Goal: Information Seeking & Learning: Learn about a topic

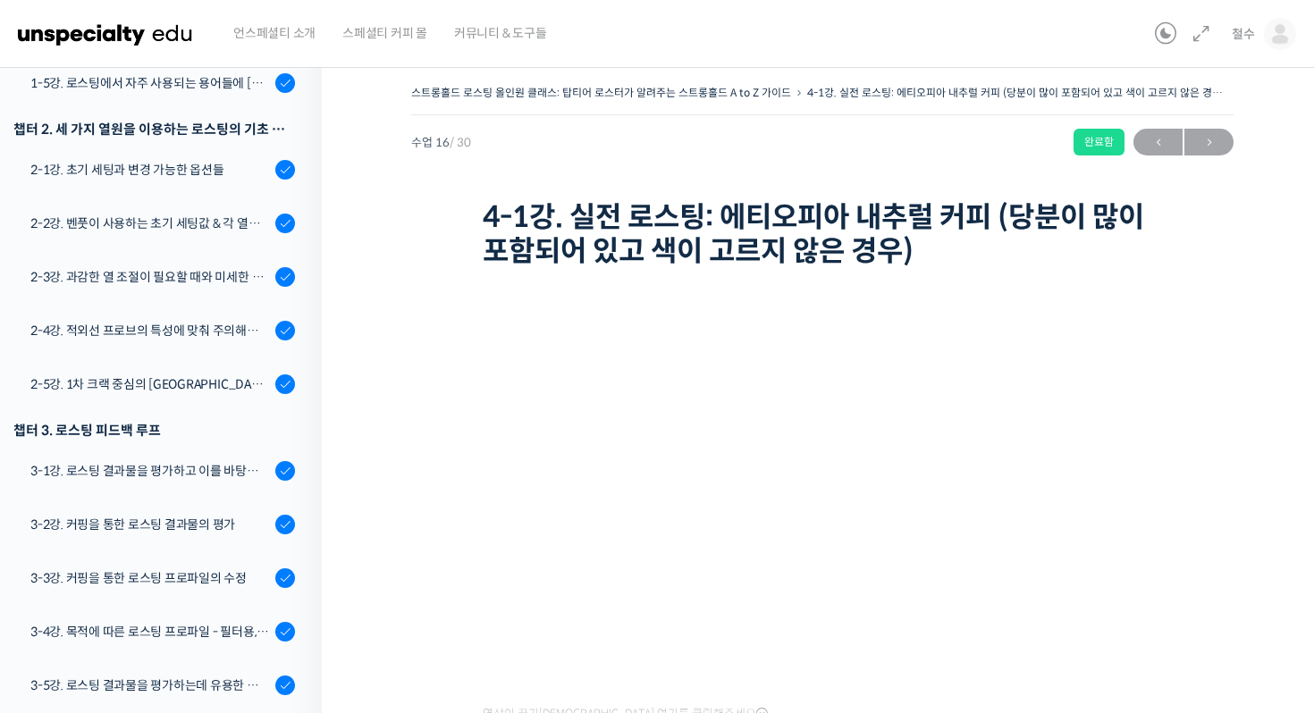
scroll to position [69, 0]
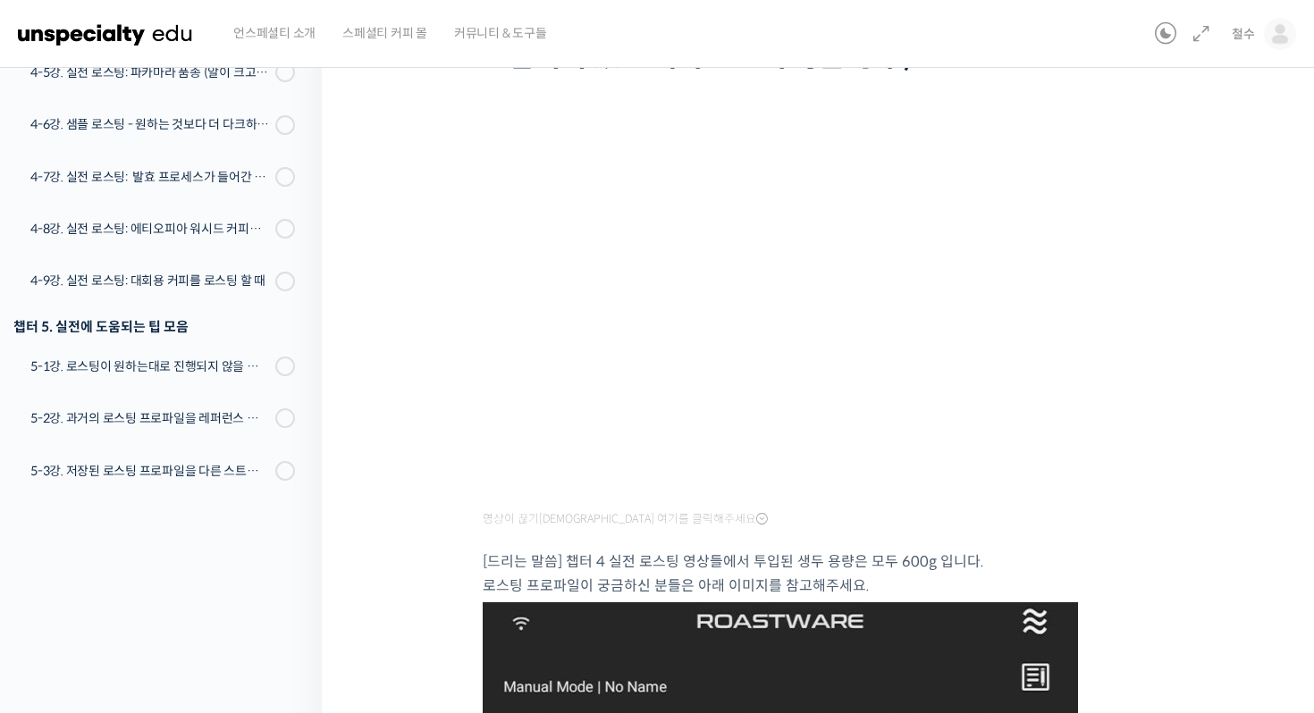
scroll to position [199, 0]
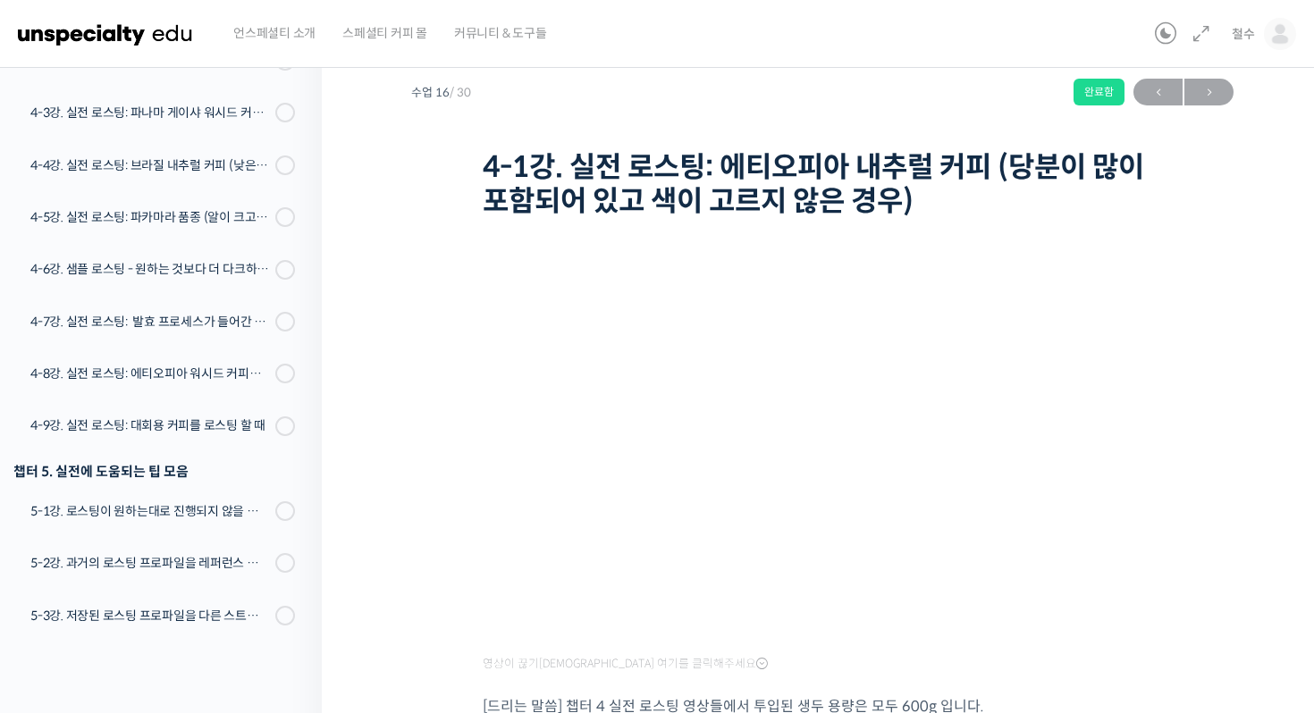
scroll to position [23, 0]
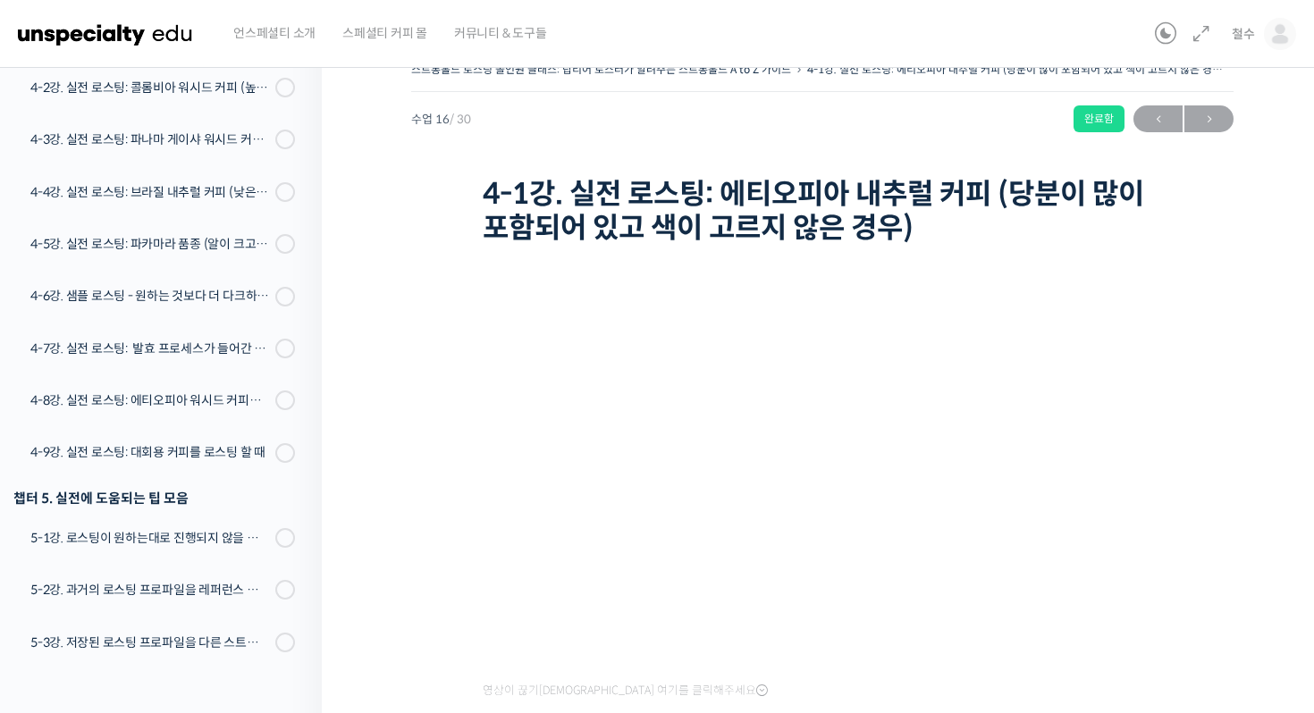
click at [632, 210] on h1 "4-1강. 실전 로스팅: 에티오피아 내추럴 커피 (당분이 많이 포함되어 있고 색이 고르지 않은 경우)" at bounding box center [822, 211] width 679 height 69
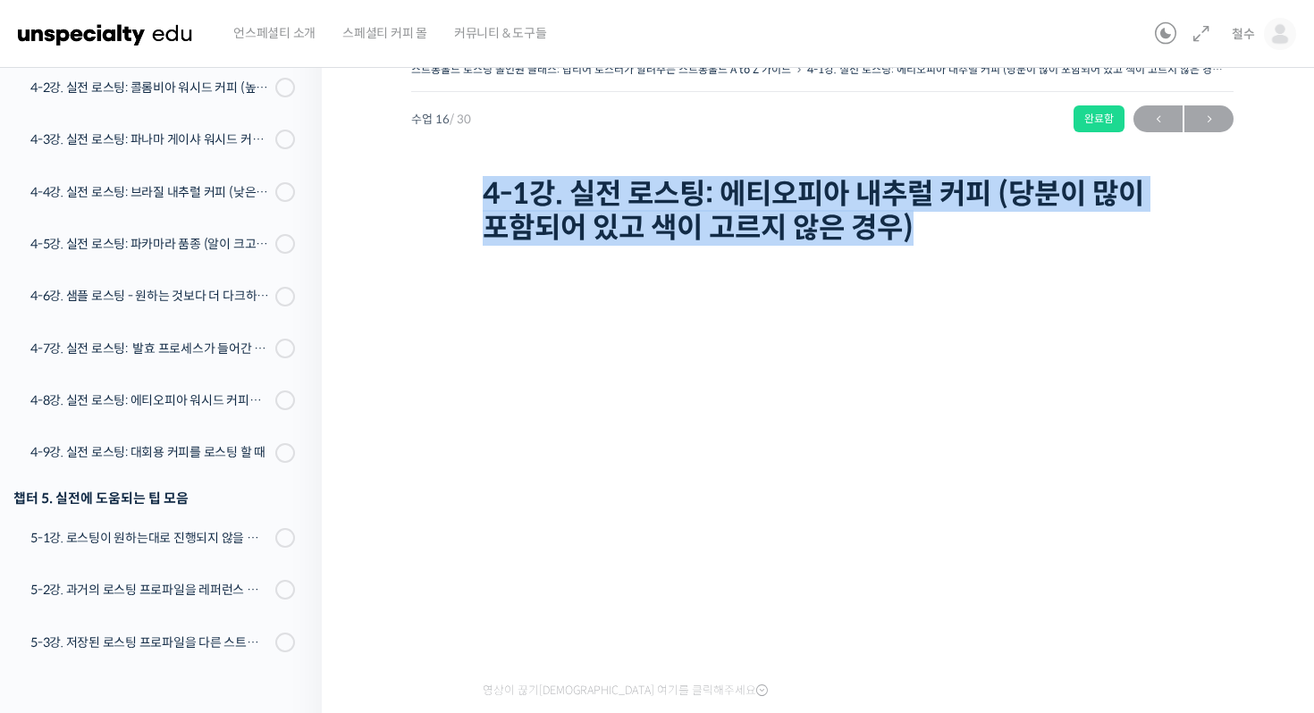
click at [632, 210] on h1 "4-1강. 실전 로스팅: 에티오피아 내추럴 커피 (당분이 많이 포함되어 있고 색이 고르지 않은 경우)" at bounding box center [822, 211] width 679 height 69
copy div "4-1강. 실전 로스팅: 에티오피아 내추럴 커피 (당분이 많이 포함되어 있고 색이 고르지 않은 경우)"
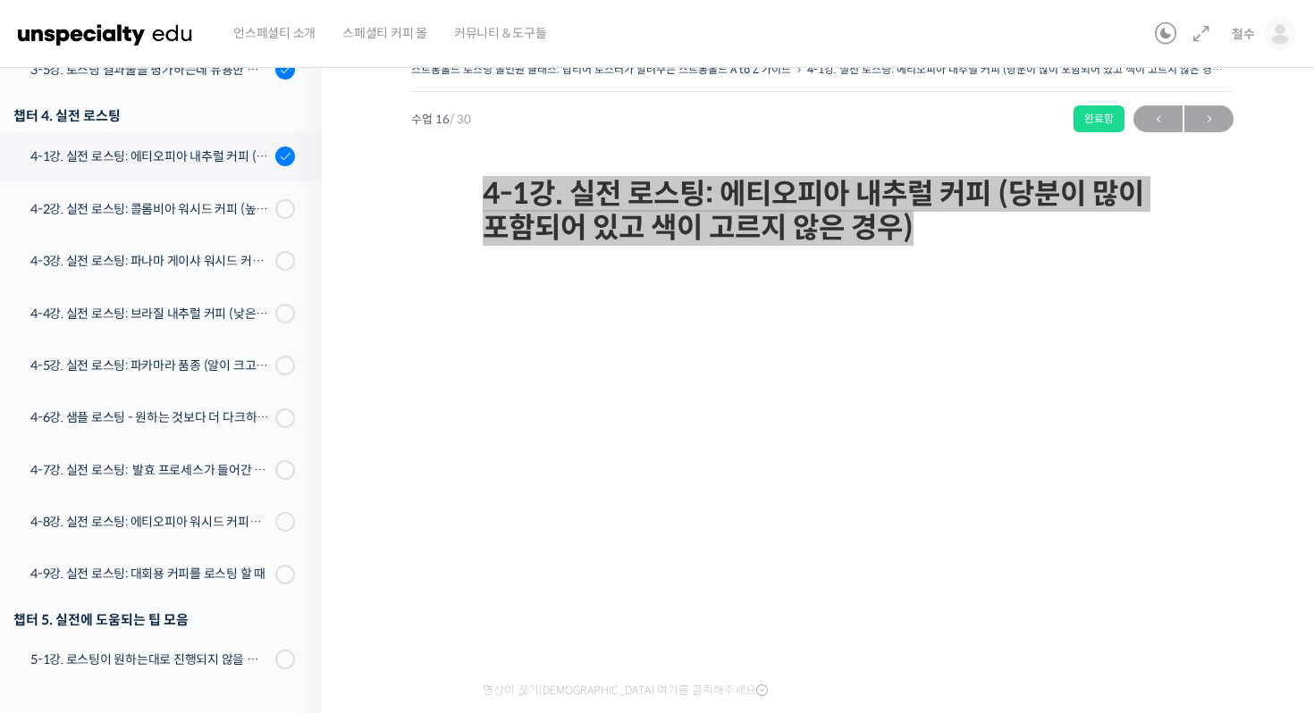
scroll to position [1110, 0]
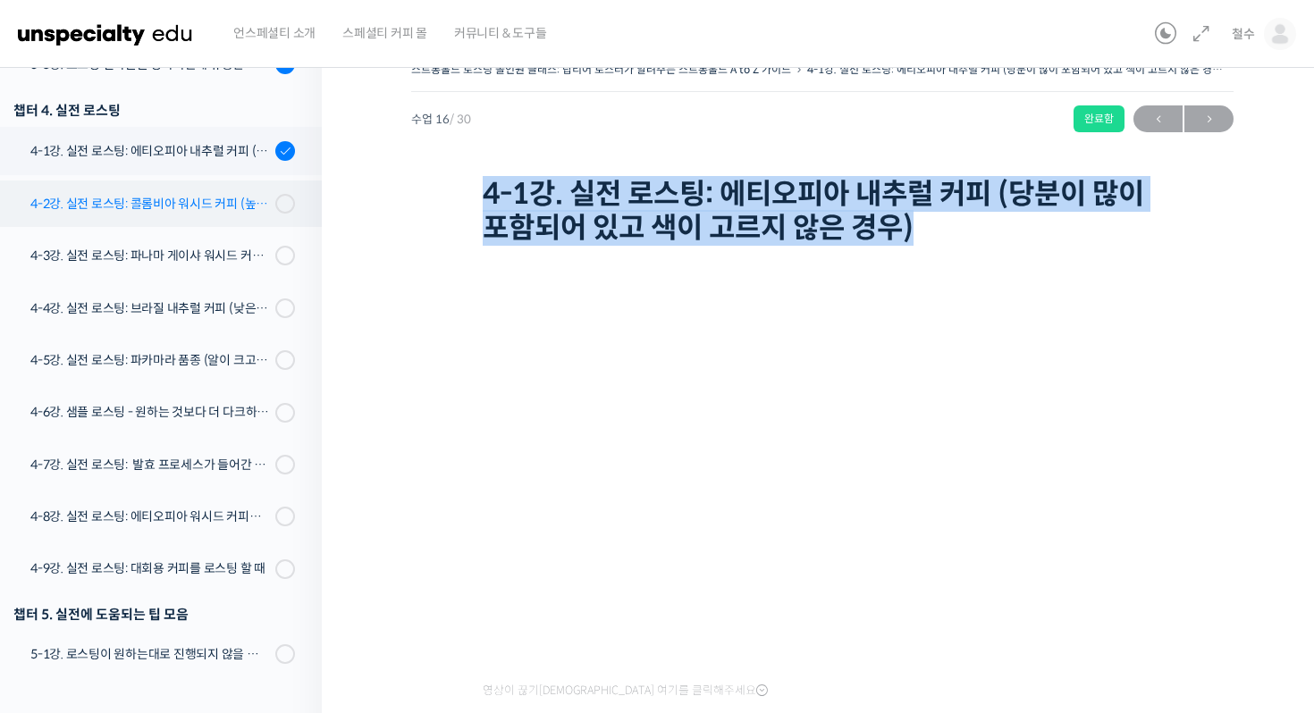
click at [190, 205] on div "4-2강. 실전 로스팅: 콜롬비아 워시드 커피 (높은 밀도와 수분율 때문에 1차 크랙에서 많은 수분을 방출하는 경우)" at bounding box center [150, 204] width 240 height 20
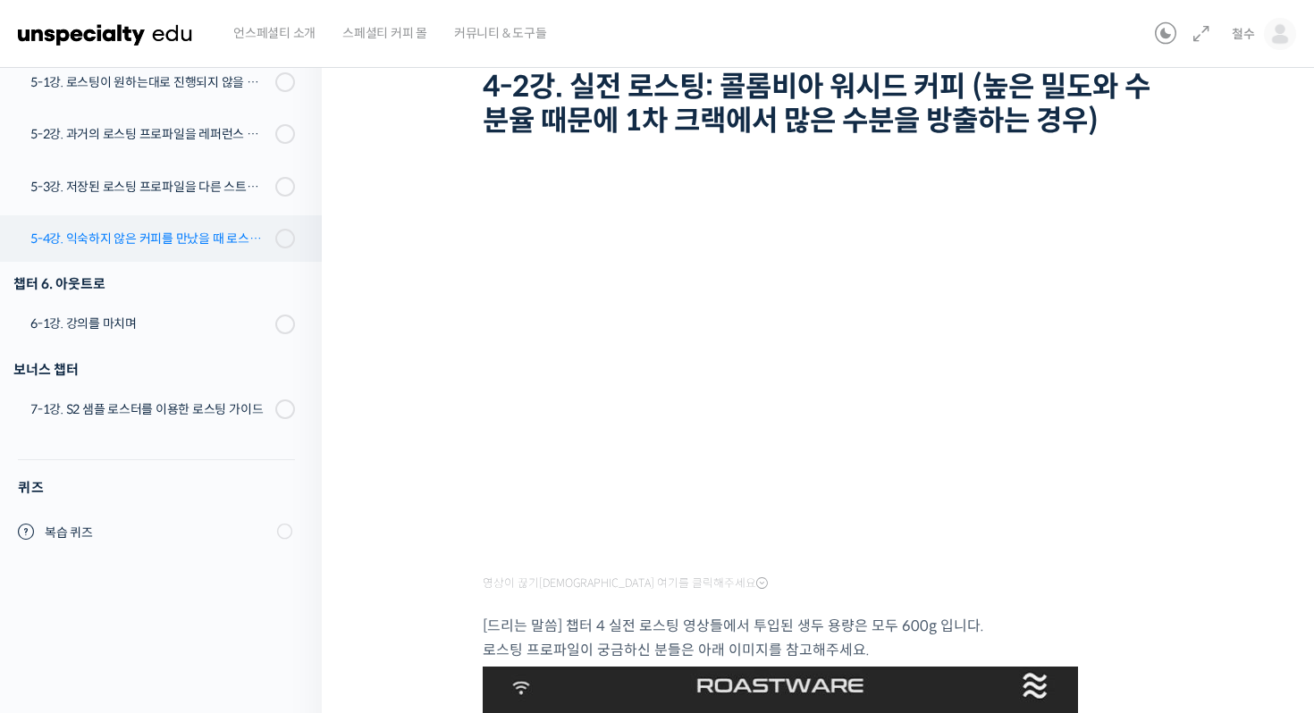
scroll to position [1543, 0]
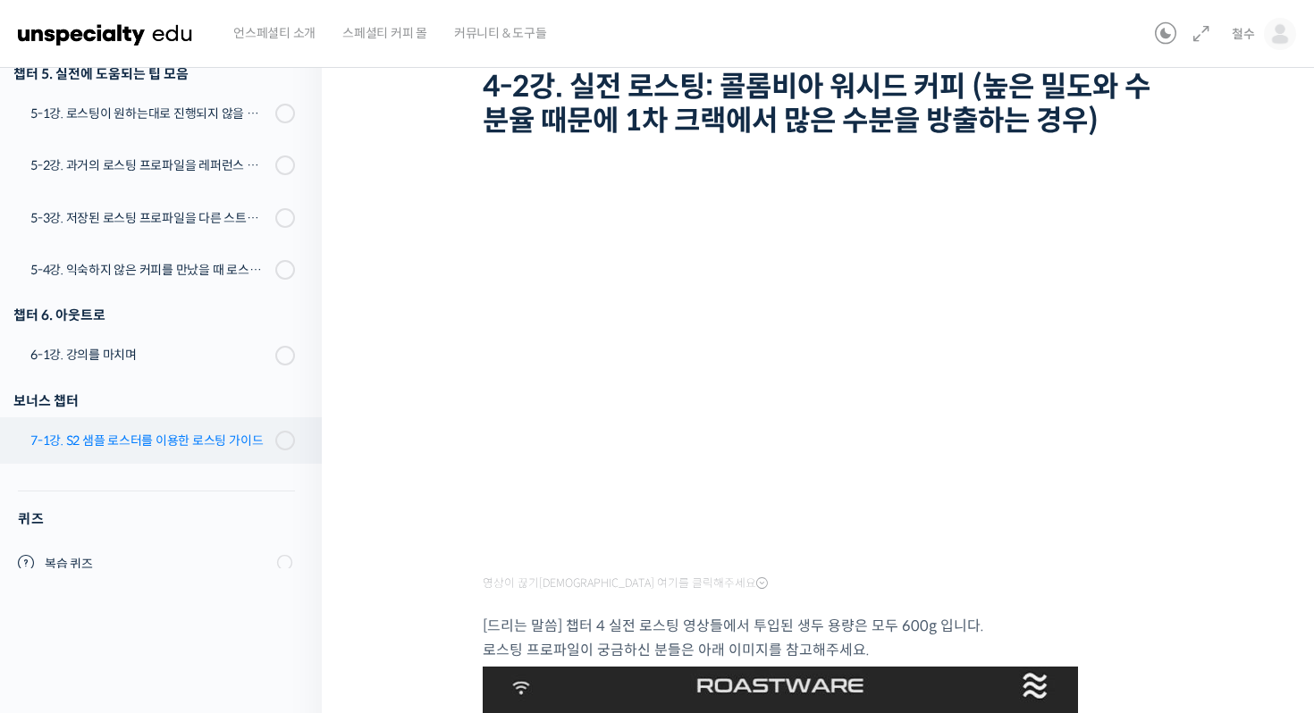
click at [198, 460] on link "7-1강. S2 샘플 로스터를 이용한 로스팅 가이드" at bounding box center [156, 440] width 331 height 46
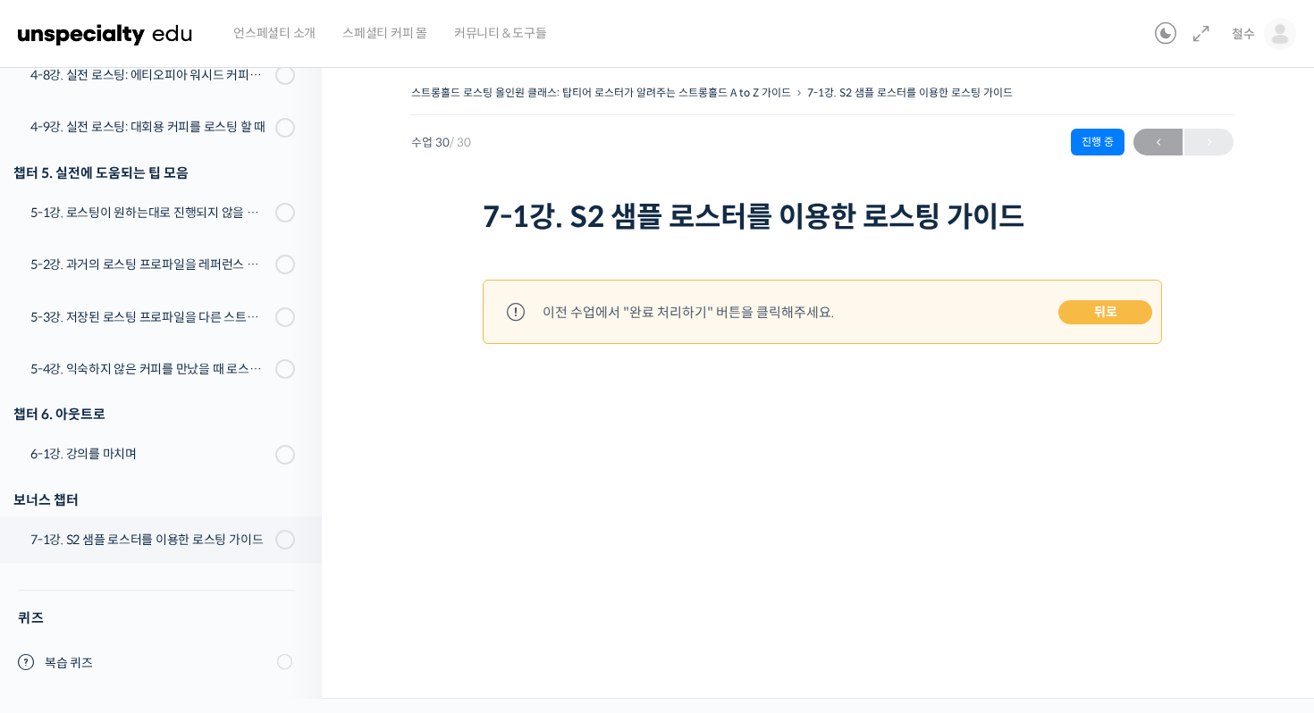
scroll to position [1519, 0]
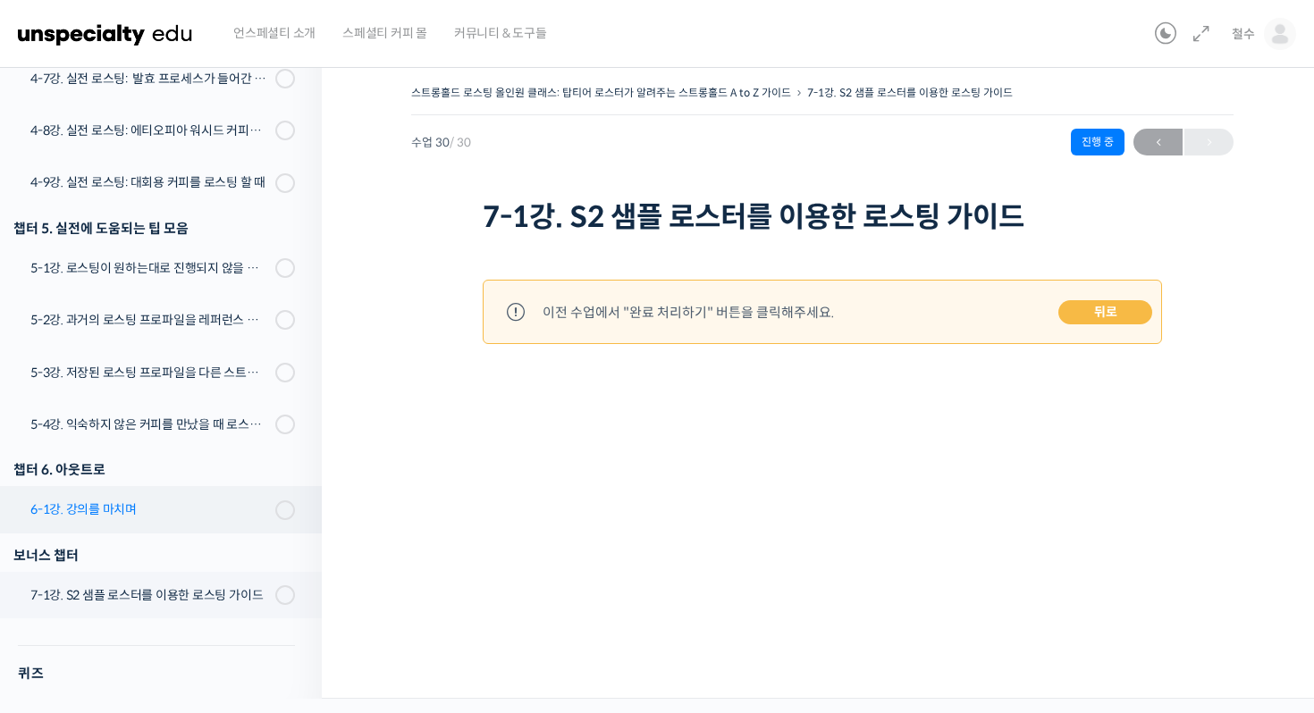
click at [188, 506] on div "6-1강. 강의를 마치며" at bounding box center [150, 510] width 240 height 20
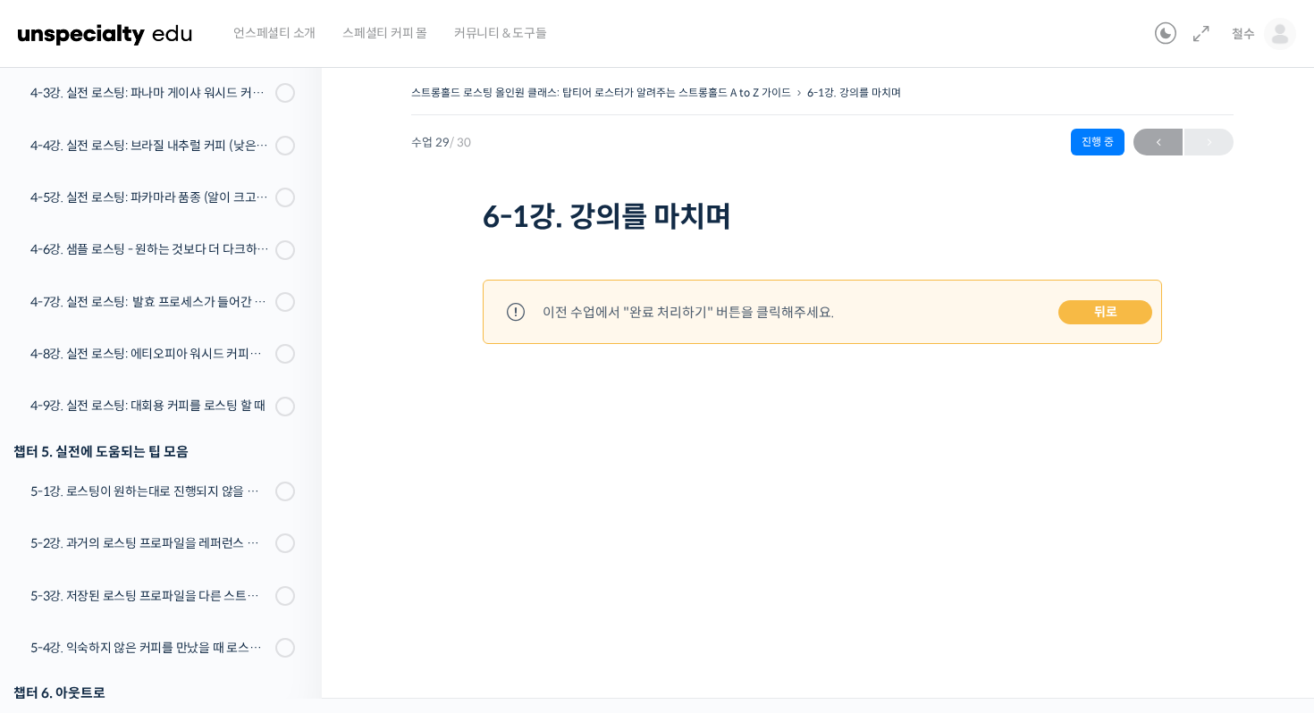
scroll to position [1575, 0]
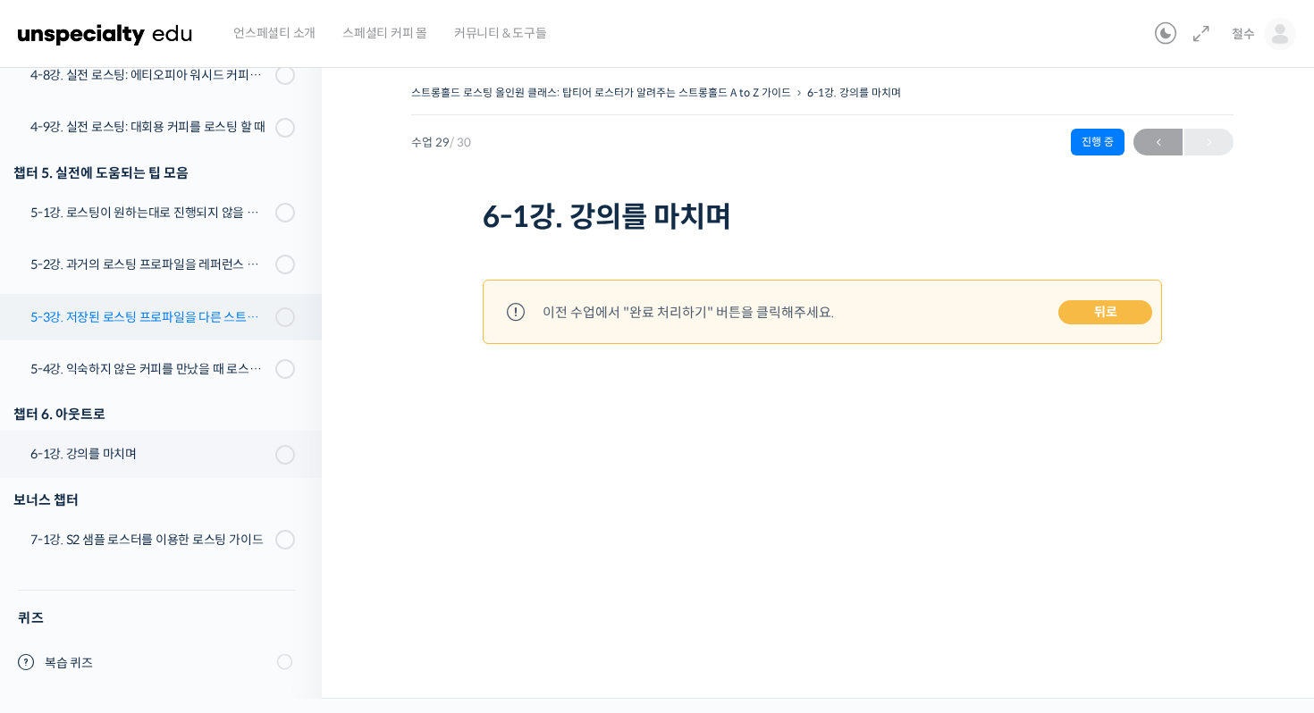
click at [139, 336] on link "5-3강. 저장된 로스팅 프로파일을 다른 스트롱홀드 로스팅 머신에서 적용할 경우에 보정하는 방법" at bounding box center [156, 317] width 331 height 46
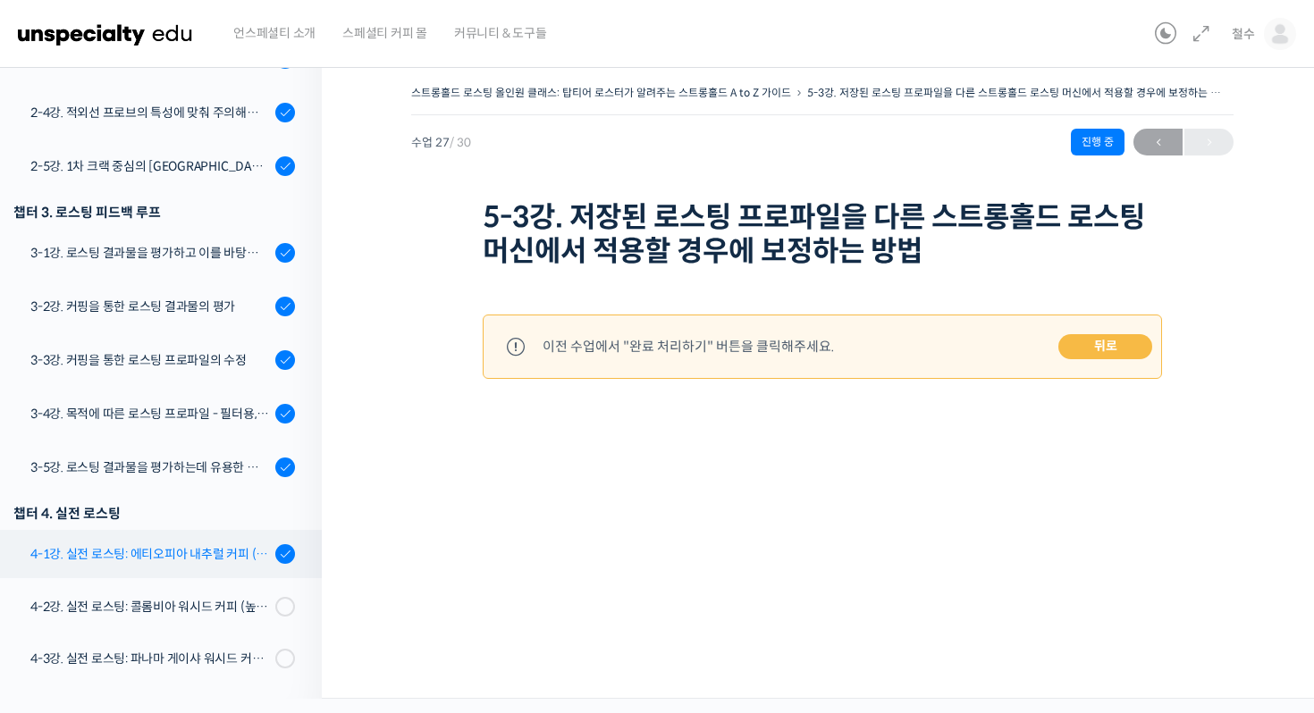
scroll to position [934, 0]
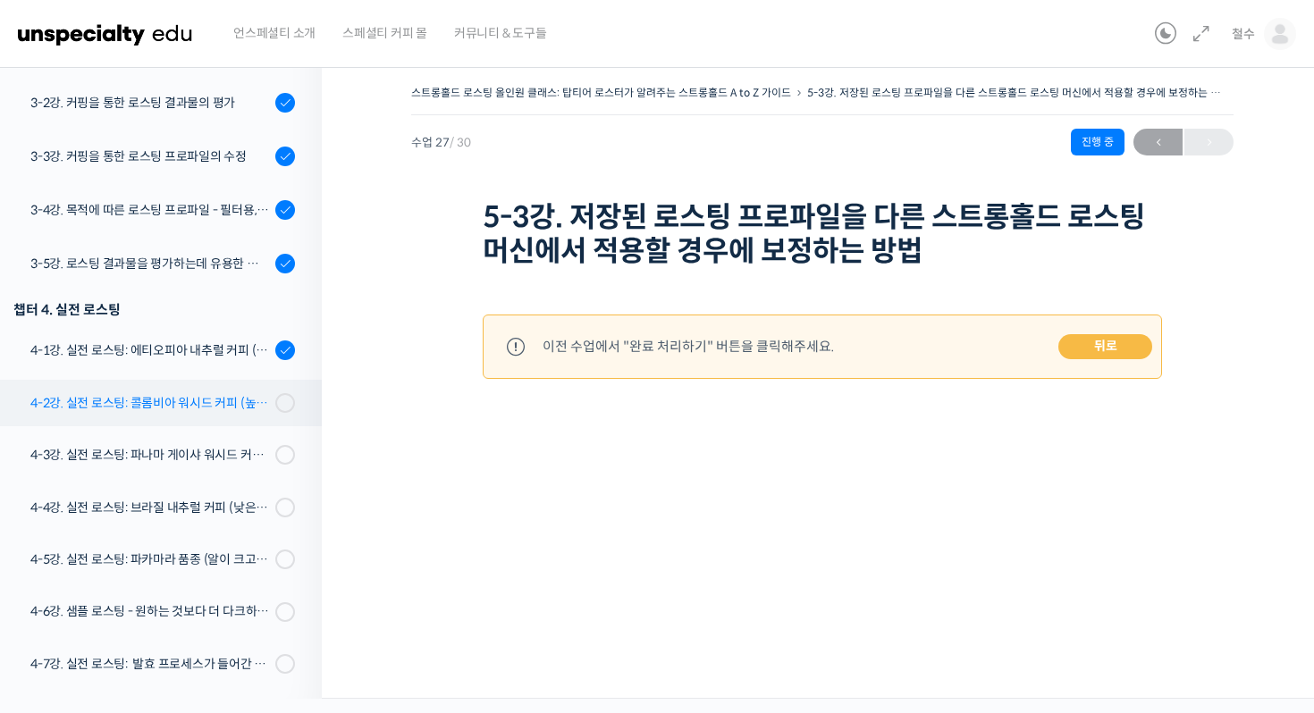
click at [199, 404] on div "4-2강. 실전 로스팅: 콜롬비아 워시드 커피 (높은 밀도와 수분율 때문에 1차 크랙에서 많은 수분을 방출하는 경우)" at bounding box center [150, 403] width 240 height 20
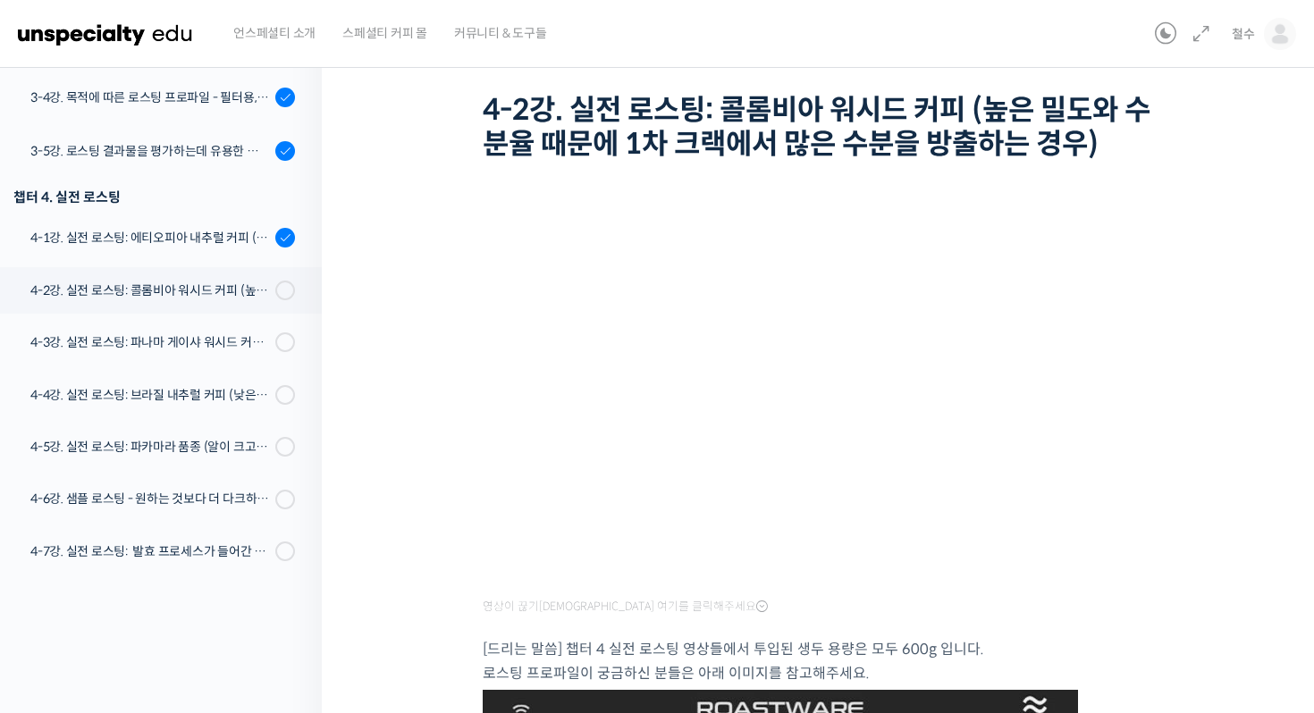
scroll to position [125, 0]
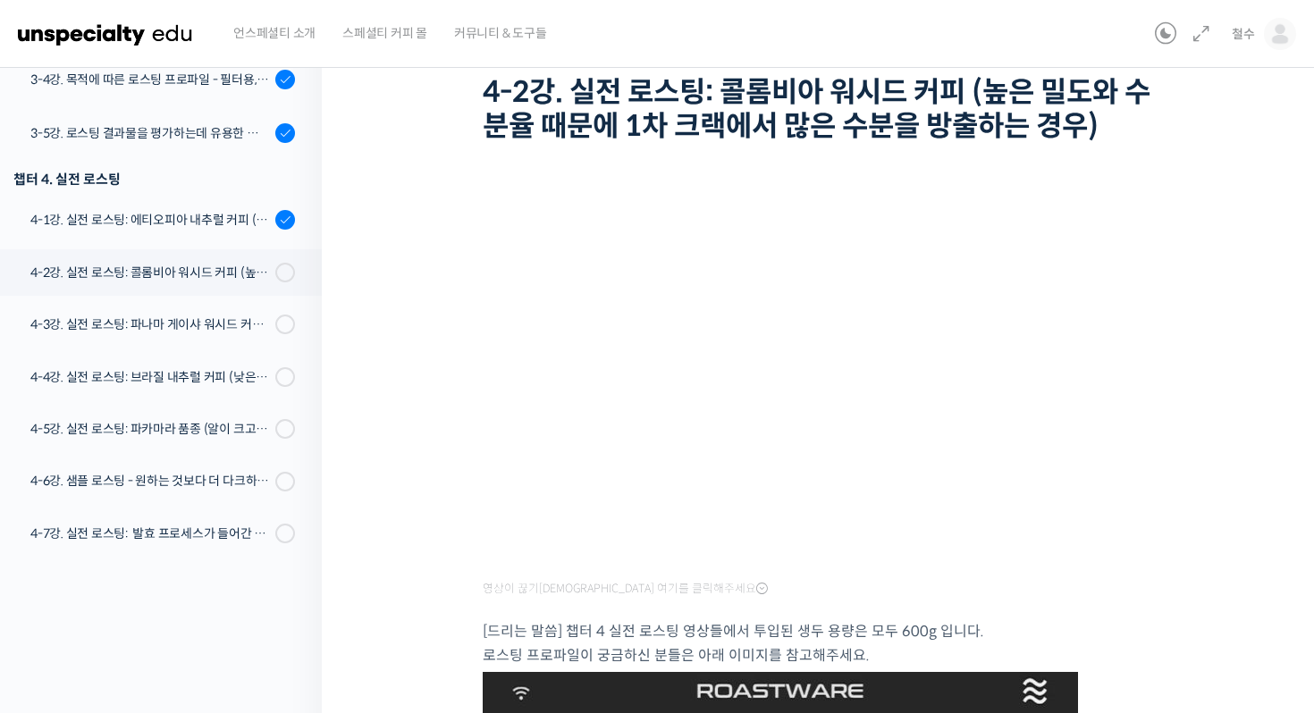
click at [626, 100] on h1 "4-2강. 실전 로스팅: 콜롬비아 워시드 커피 (높은 밀도와 수분율 때문에 1차 크랙에서 많은 수분을 방출하는 경우)" at bounding box center [822, 109] width 679 height 69
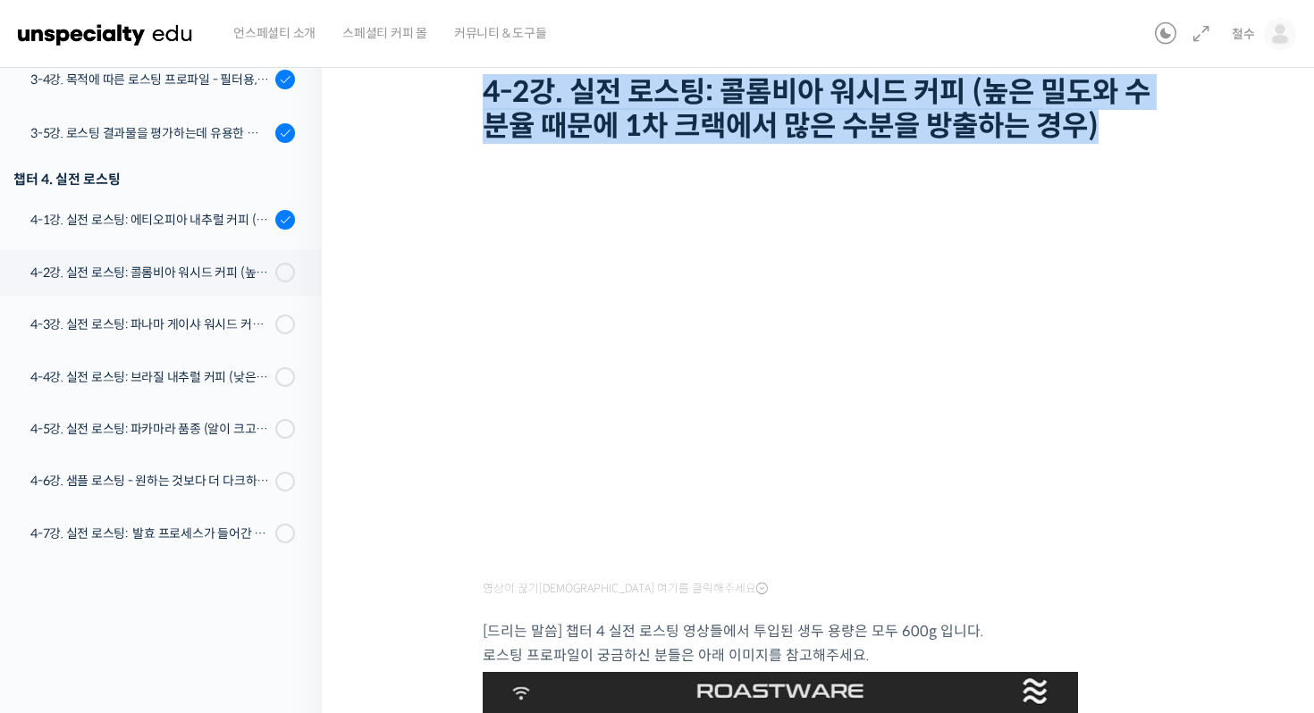
click at [626, 100] on h1 "4-2강. 실전 로스팅: 콜롬비아 워시드 커피 (높은 밀도와 수분율 때문에 1차 크랙에서 많은 수분을 방출하는 경우)" at bounding box center [822, 109] width 679 height 69
copy div "4-2강. 실전 로스팅: 콜롬비아 워시드 커피 (높은 밀도와 수분율 때문에 1차 크랙에서 많은 수분을 방출하는 경우)"
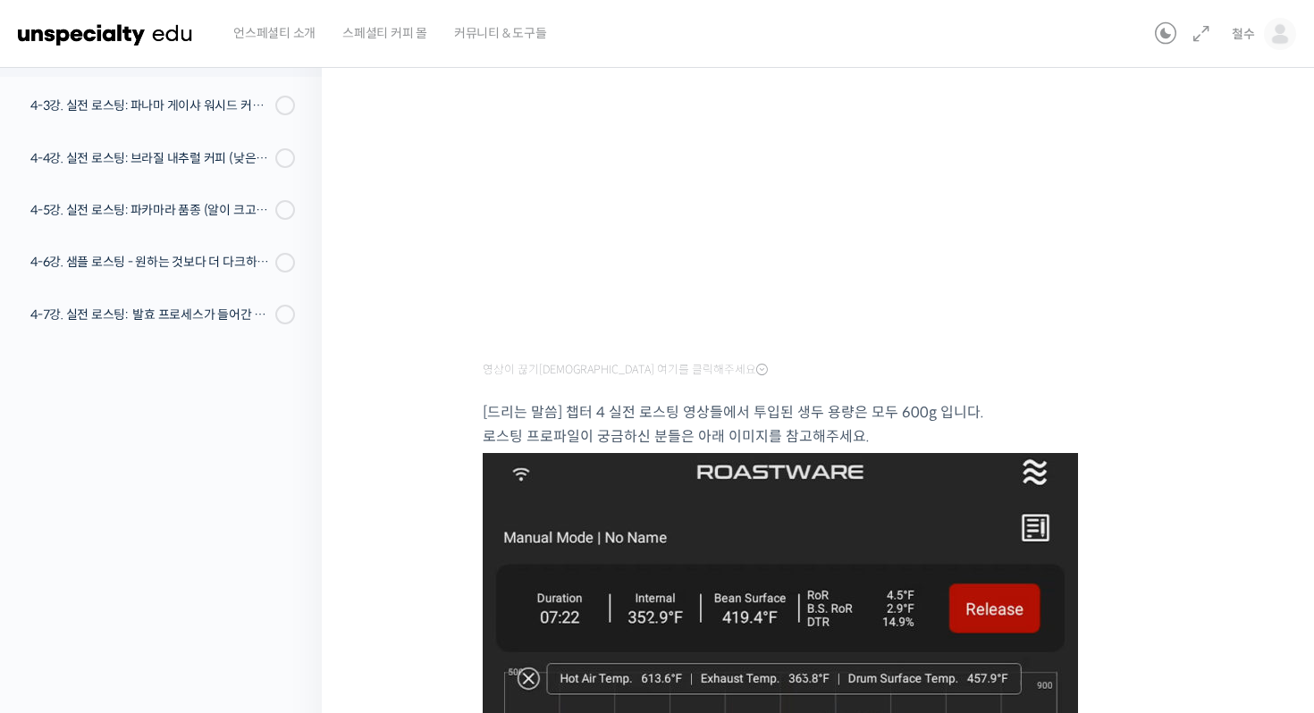
scroll to position [0, 0]
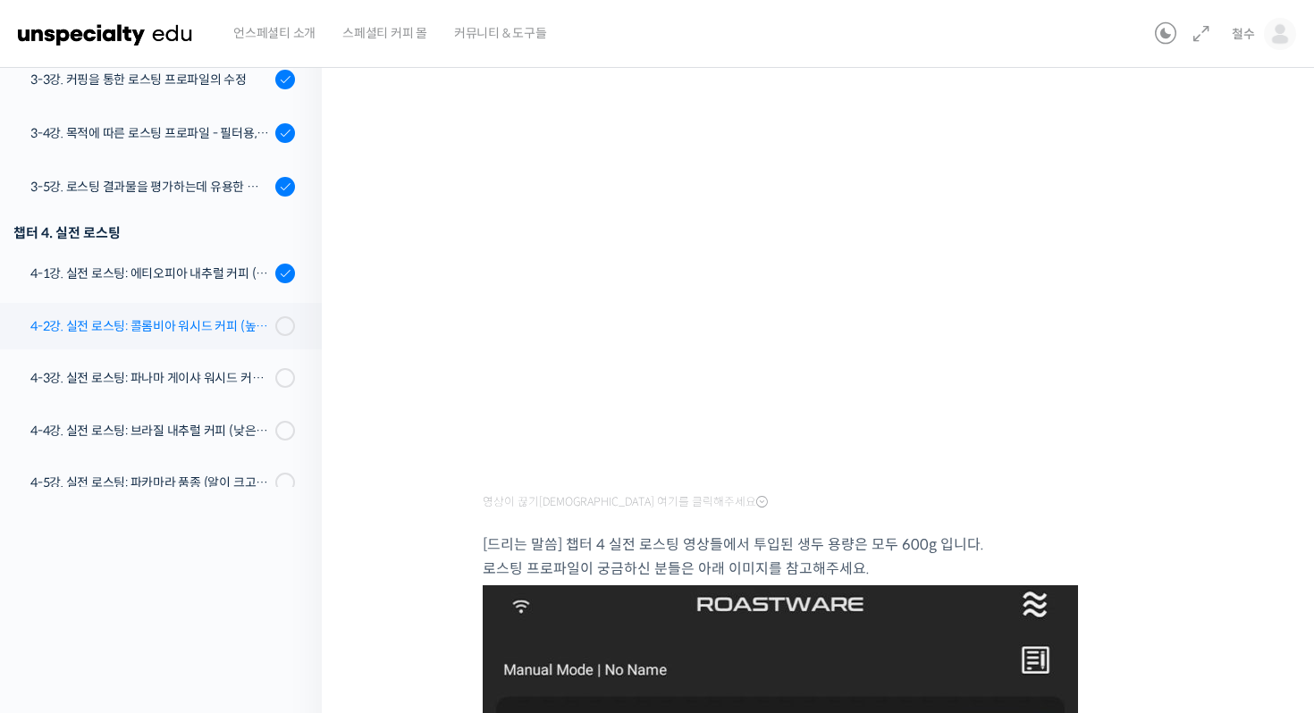
scroll to position [794, 0]
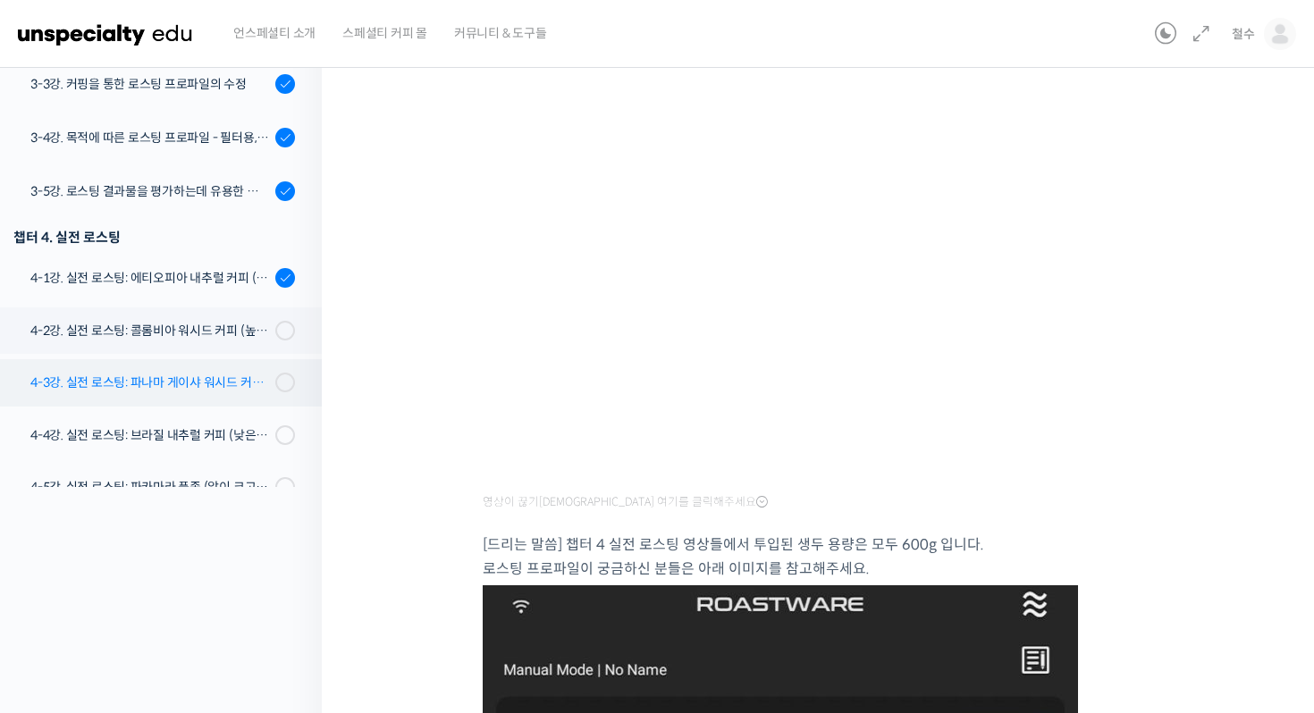
click at [197, 387] on div "4-3강. 실전 로스팅: 파나마 게이샤 워시드 커피 (플레이버 프로파일이 로스팅하기 까다로운 경우)" at bounding box center [150, 383] width 240 height 20
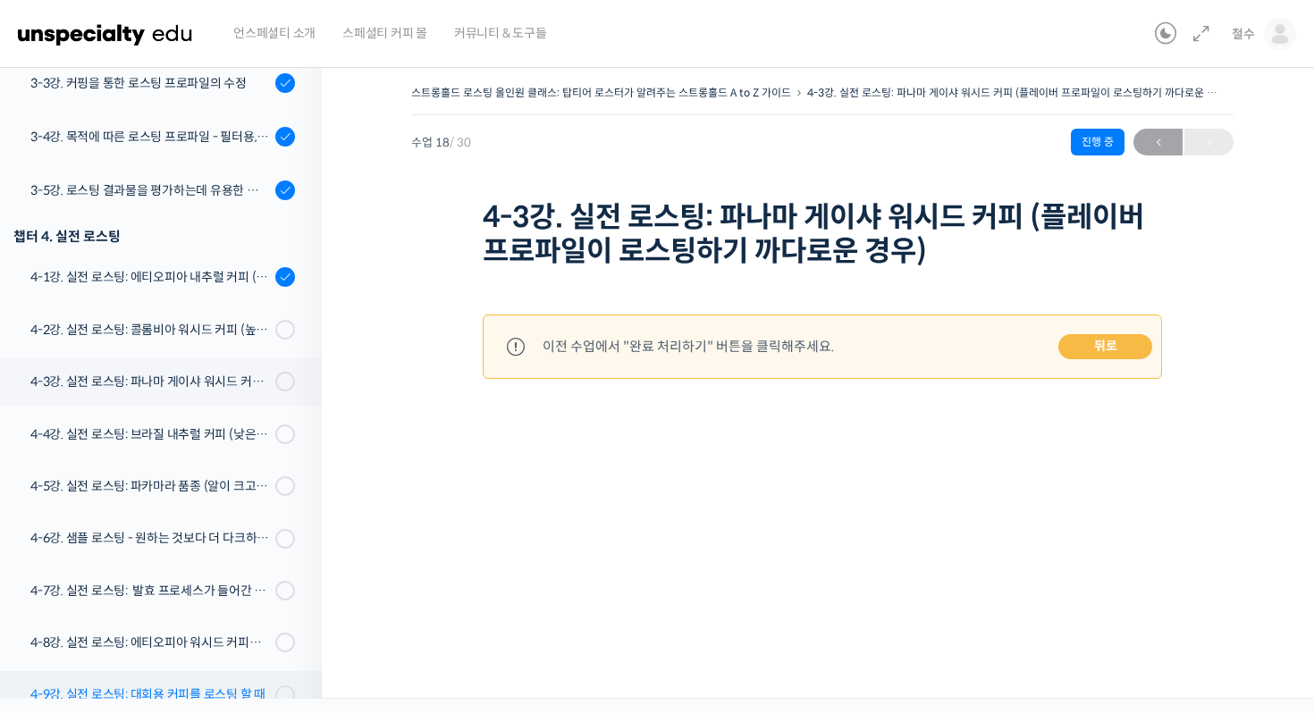
scroll to position [1008, 0]
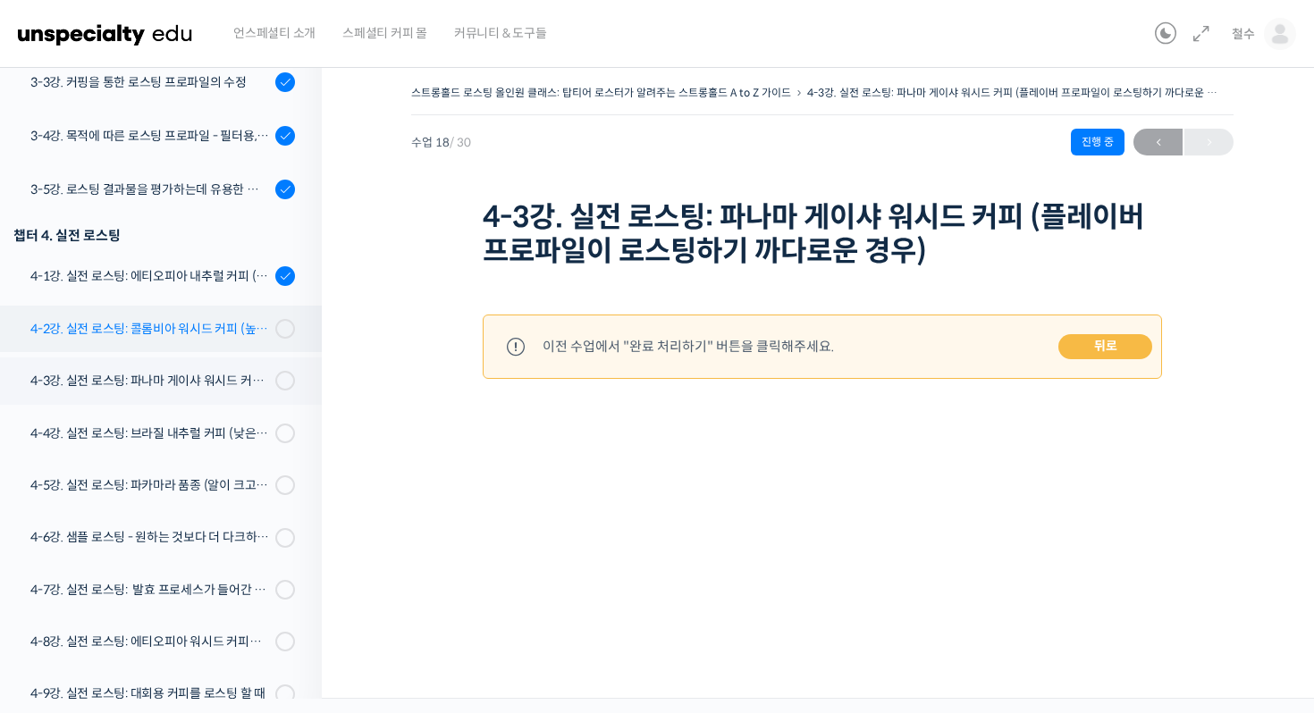
click at [192, 327] on div "4-2강. 실전 로스팅: 콜롬비아 워시드 커피 (높은 밀도와 수분율 때문에 1차 크랙에서 많은 수분을 방출하는 경우)" at bounding box center [150, 329] width 240 height 20
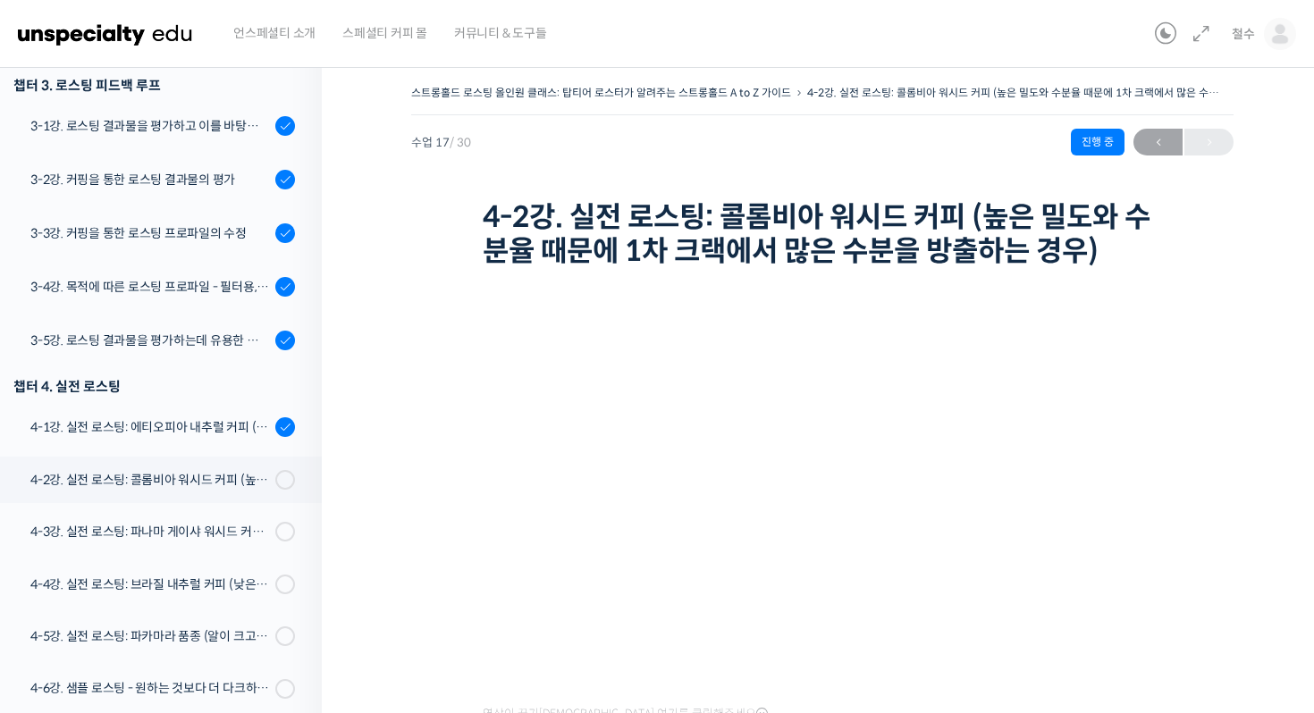
scroll to position [877, 0]
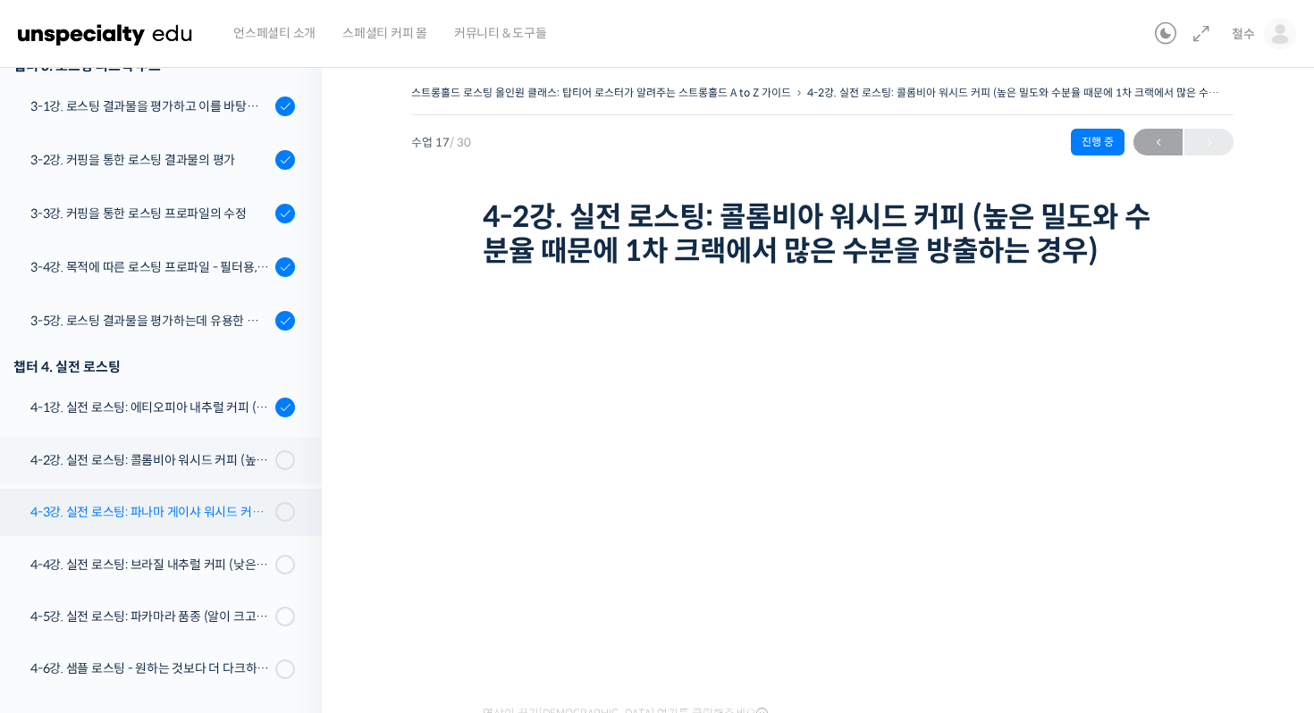
click at [137, 502] on div "4-3강. 실전 로스팅: 파나마 게이샤 워시드 커피 (플레이버 프로파일이 로스팅하기 까다로운 경우)" at bounding box center [150, 512] width 240 height 20
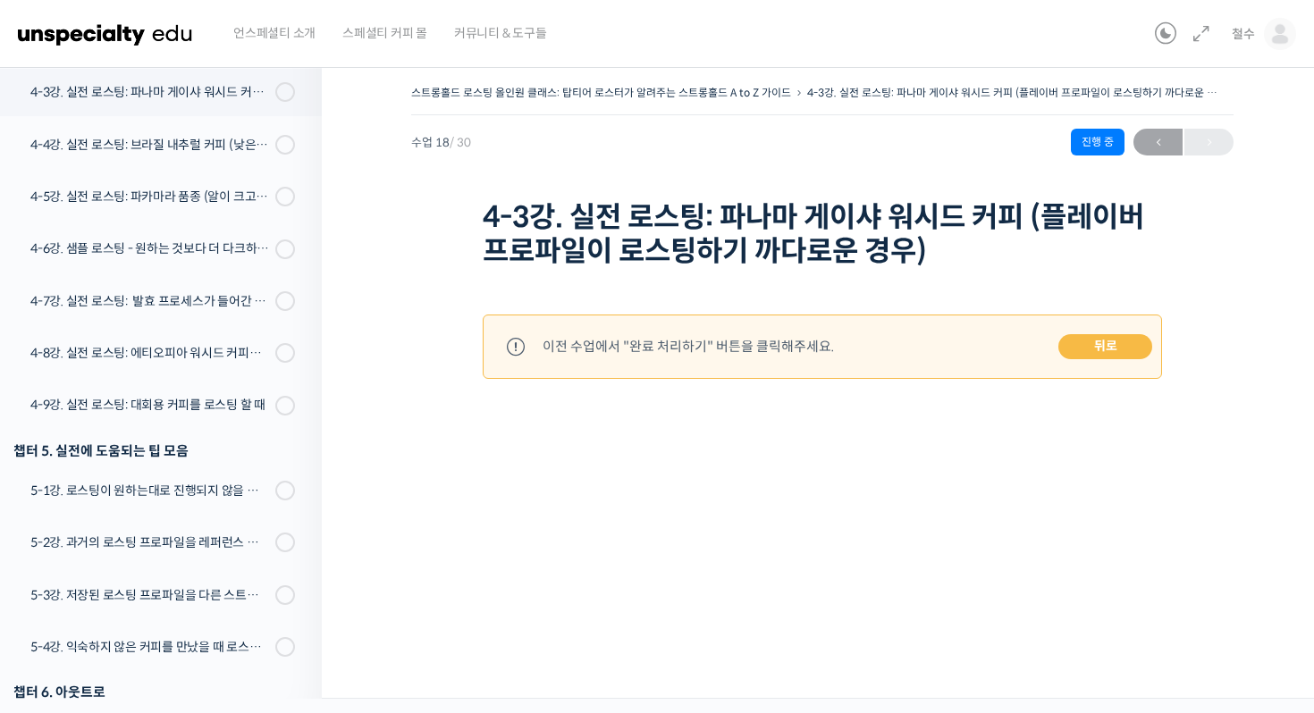
scroll to position [844, 0]
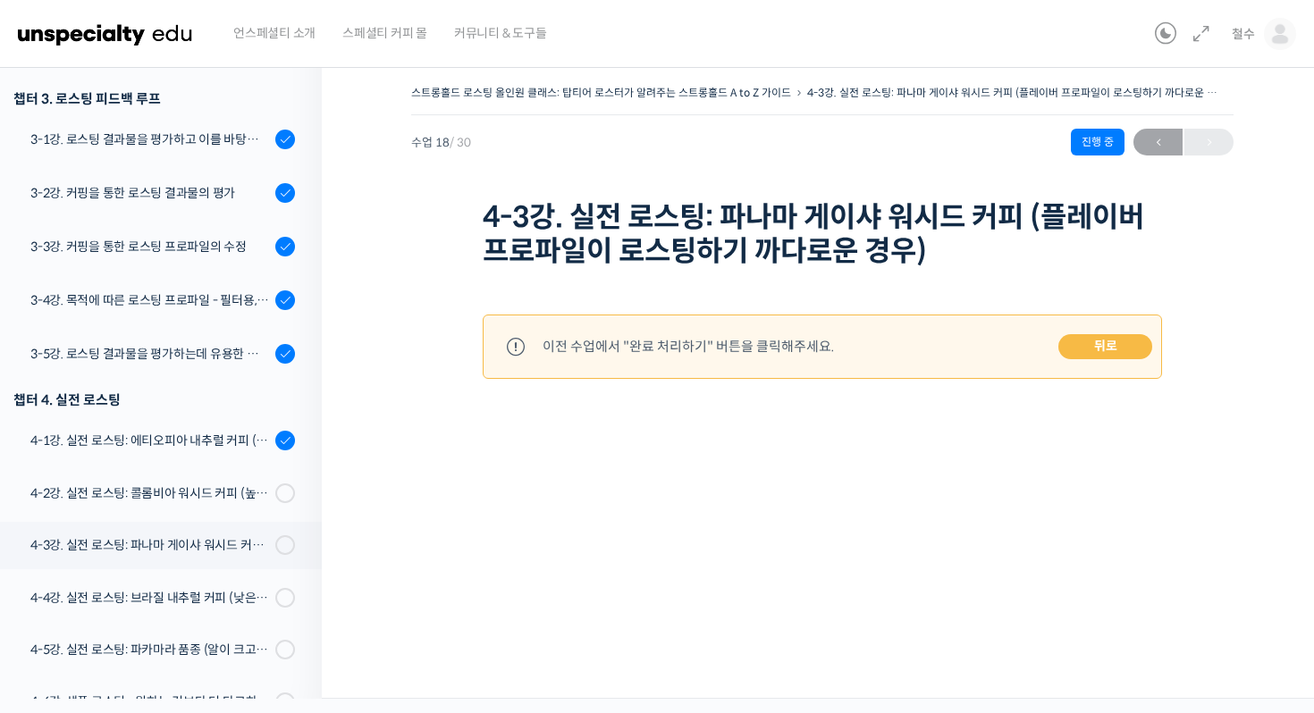
click at [1105, 350] on link "뒤로" at bounding box center [1105, 346] width 94 height 25
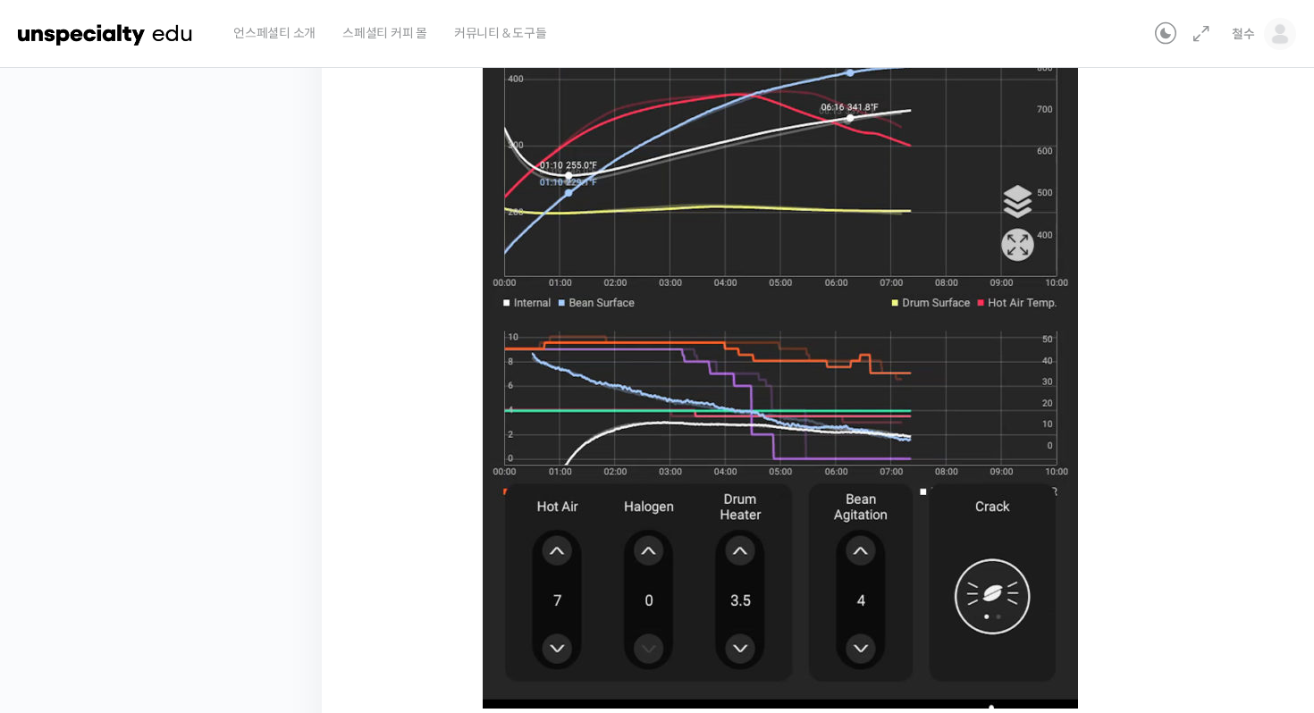
scroll to position [1181, 0]
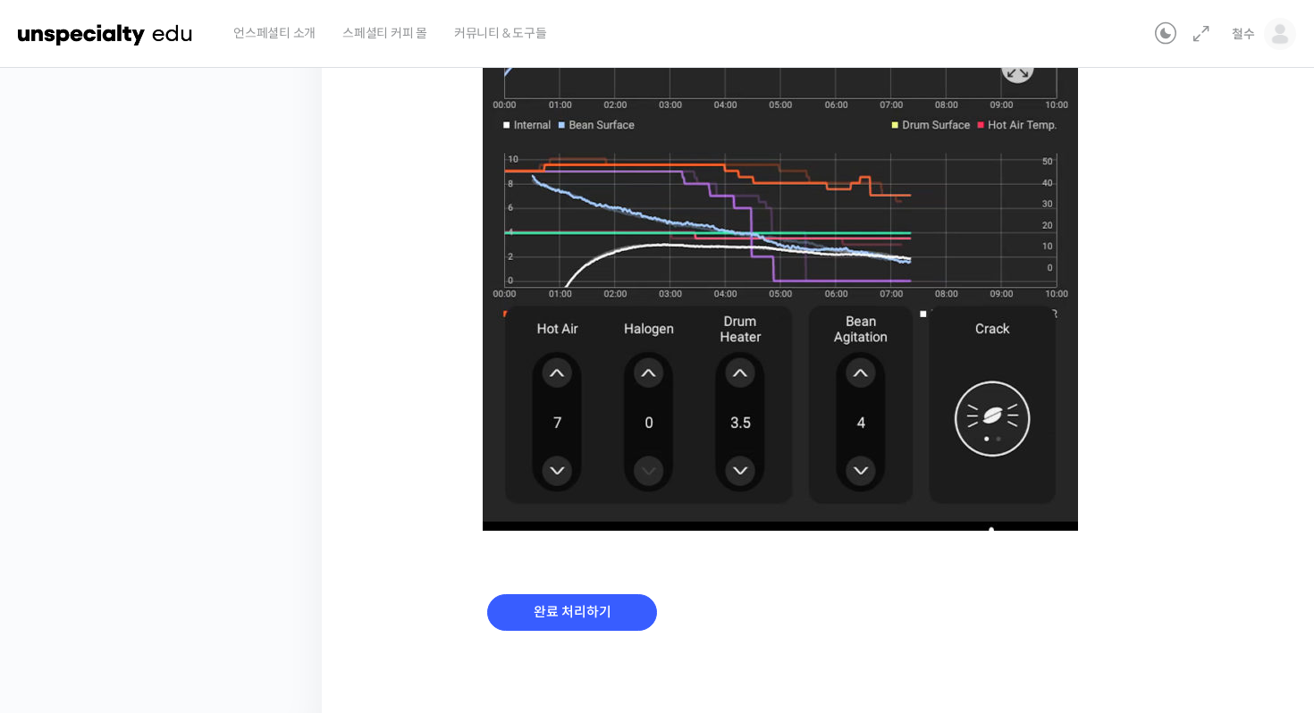
click at [584, 633] on div "완료 처리하기" at bounding box center [572, 627] width 179 height 74
click at [584, 624] on input "완료 처리하기" at bounding box center [572, 612] width 170 height 37
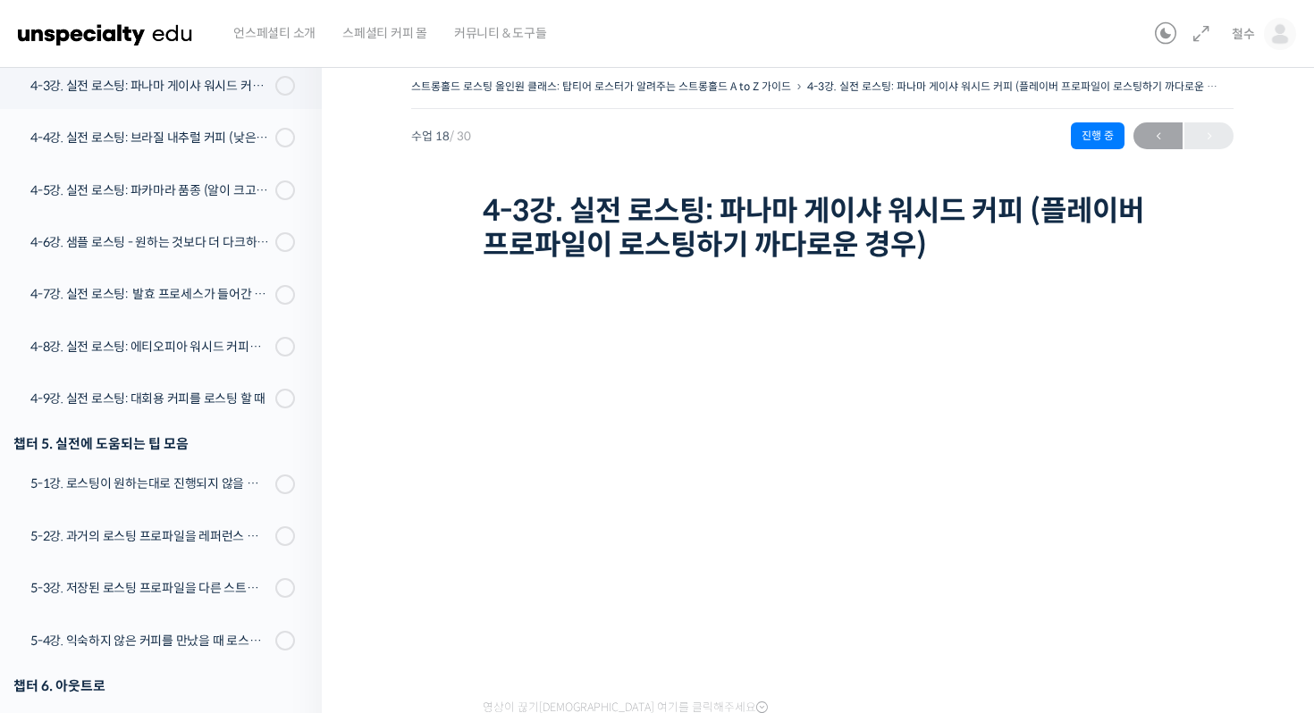
scroll to position [23, 0]
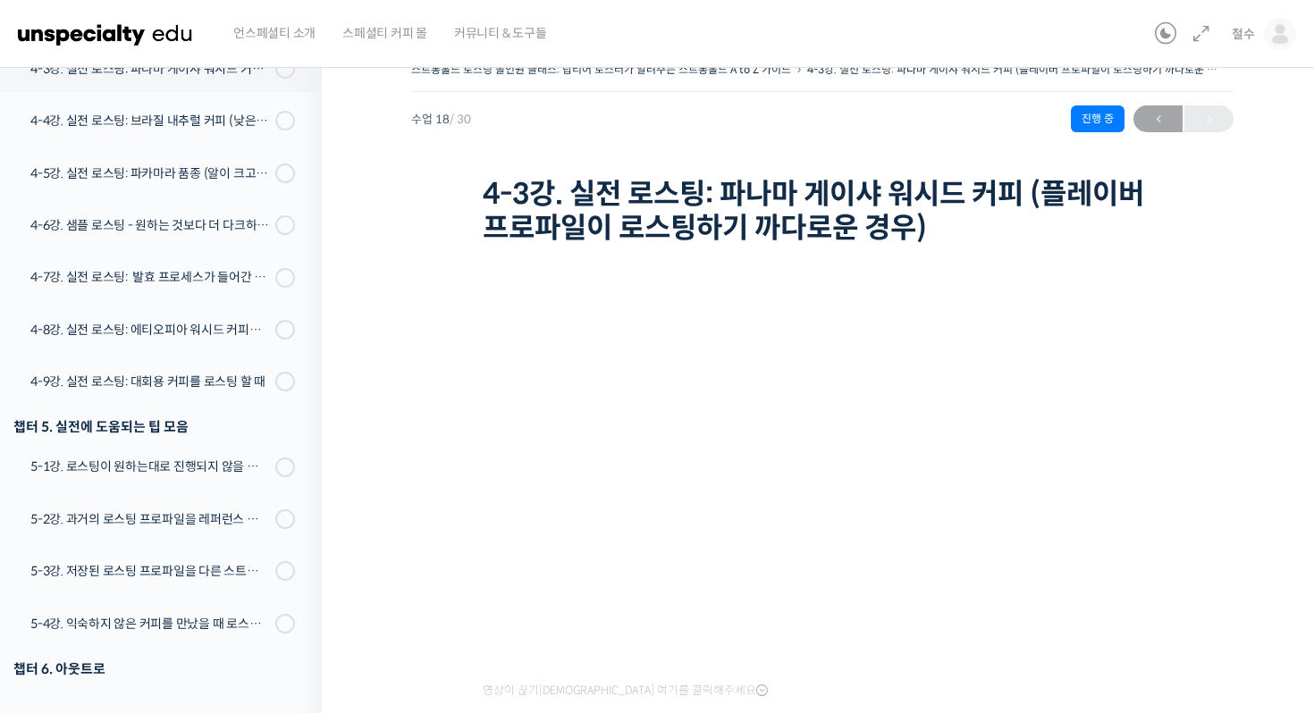
click at [603, 184] on h1 "4-3강. 실전 로스팅: 파나마 게이샤 워시드 커피 (플레이버 프로파일이 로스팅하기 까다로운 경우)" at bounding box center [822, 211] width 679 height 69
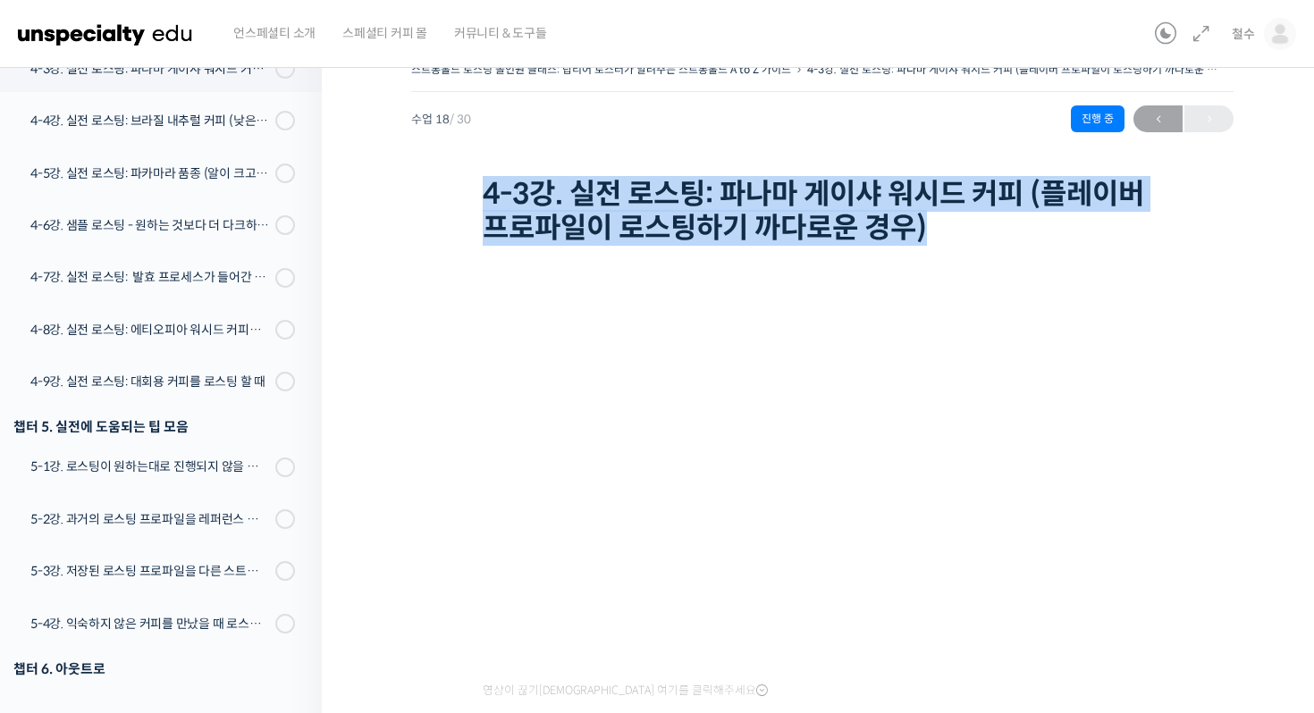
click at [603, 184] on h1 "4-3강. 실전 로스팅: 파나마 게이샤 워시드 커피 (플레이버 프로파일이 로스팅하기 까다로운 경우)" at bounding box center [822, 211] width 679 height 69
copy div "4-3강. 실전 로스팅: 파나마 게이샤 워시드 커피 (플레이버 프로파일이 로스팅하기 까다로운 경우)"
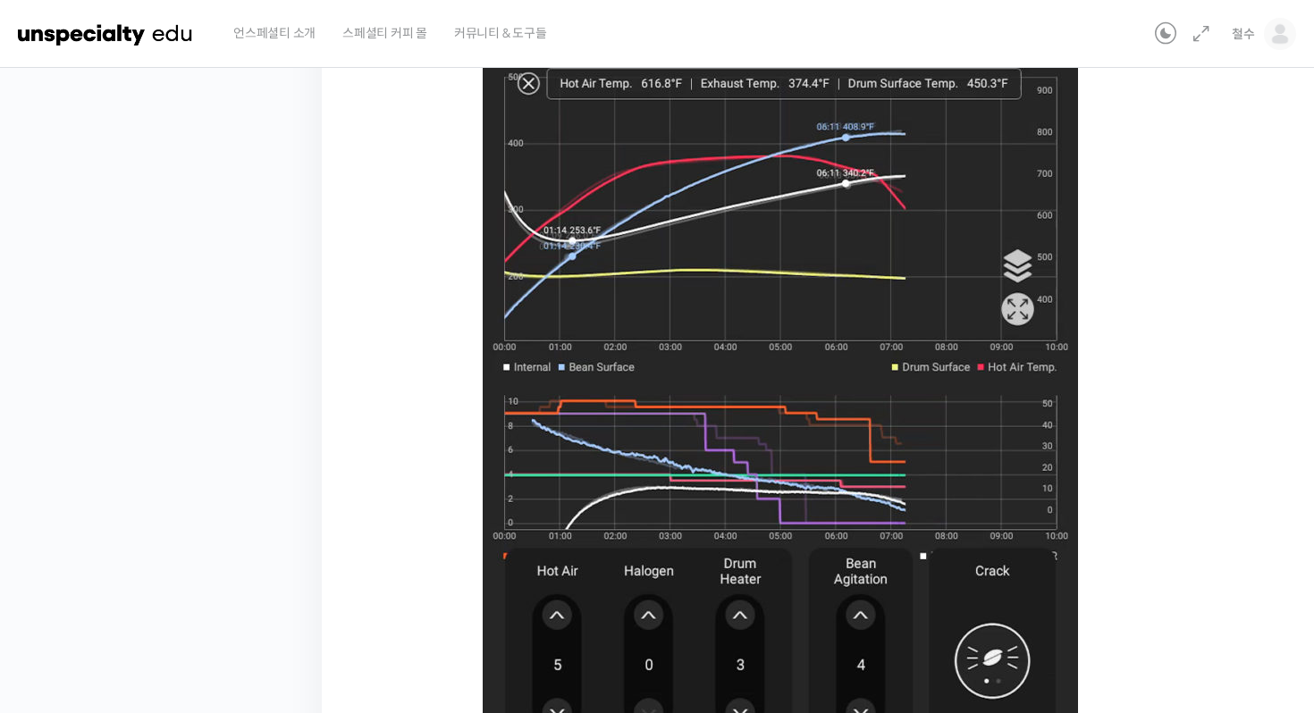
scroll to position [1166, 0]
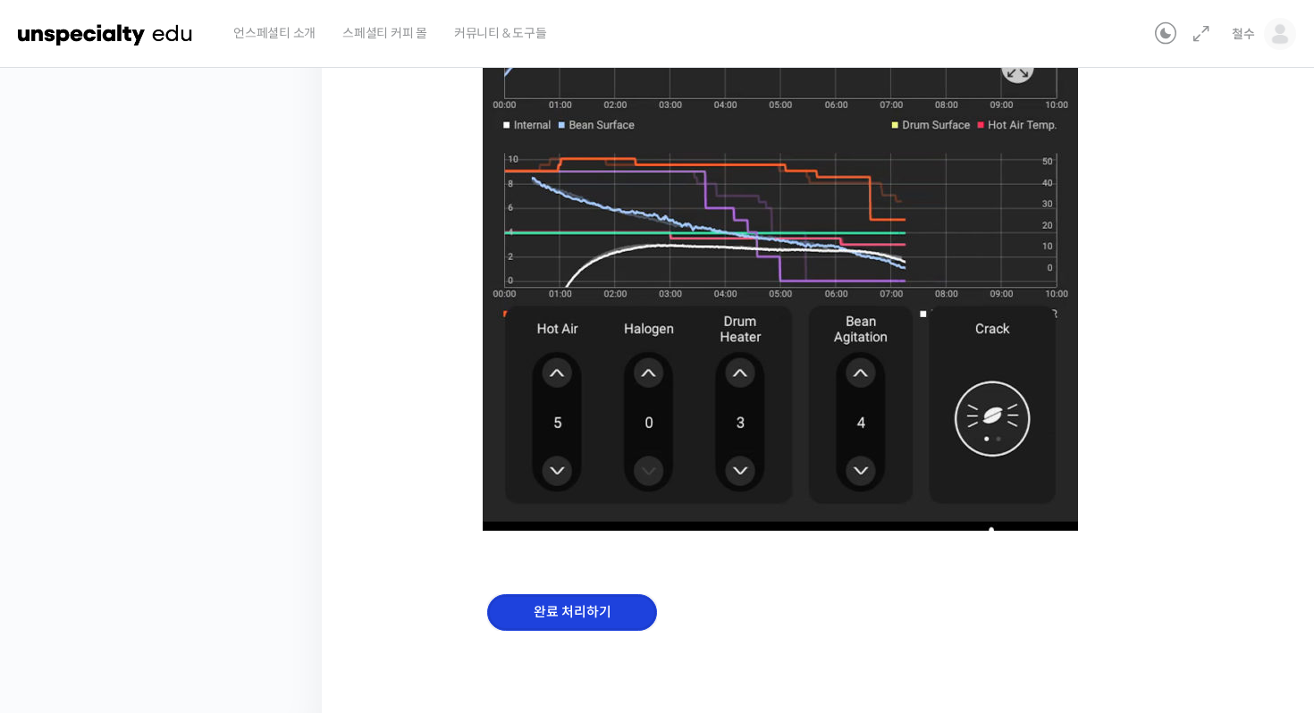
click at [592, 608] on input "완료 처리하기" at bounding box center [572, 612] width 170 height 37
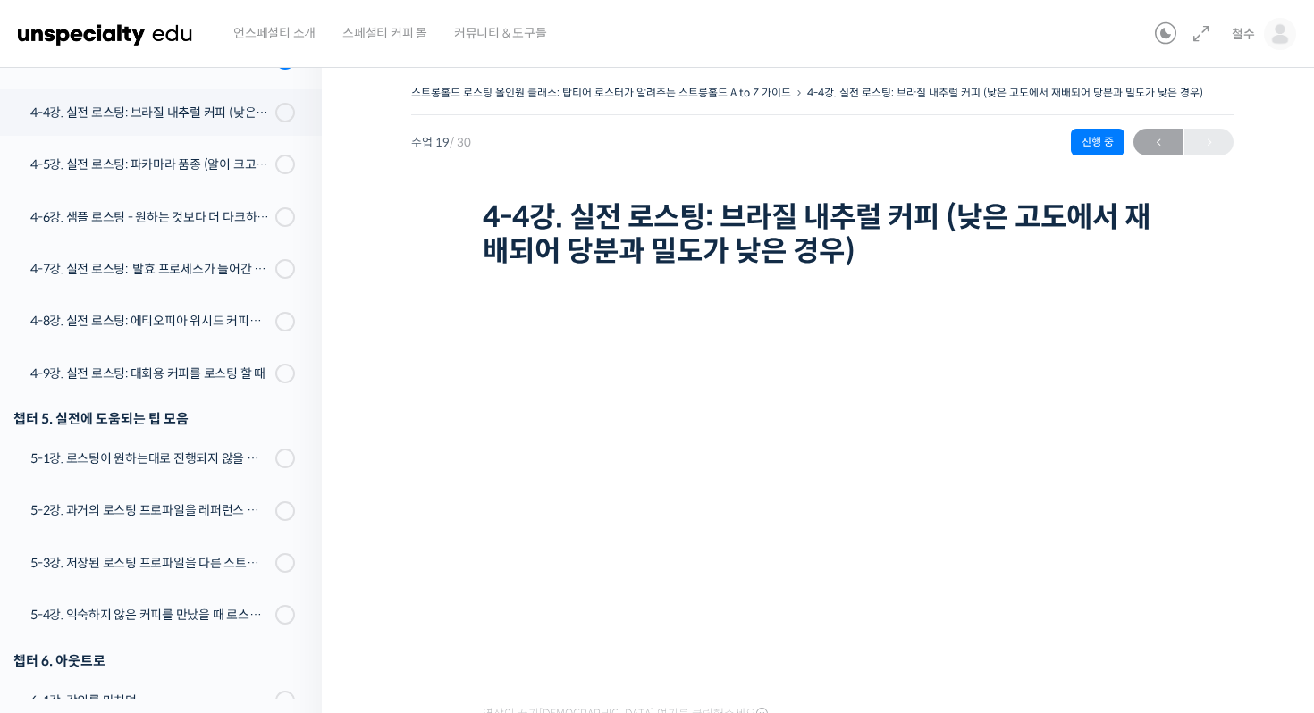
scroll to position [1352, 0]
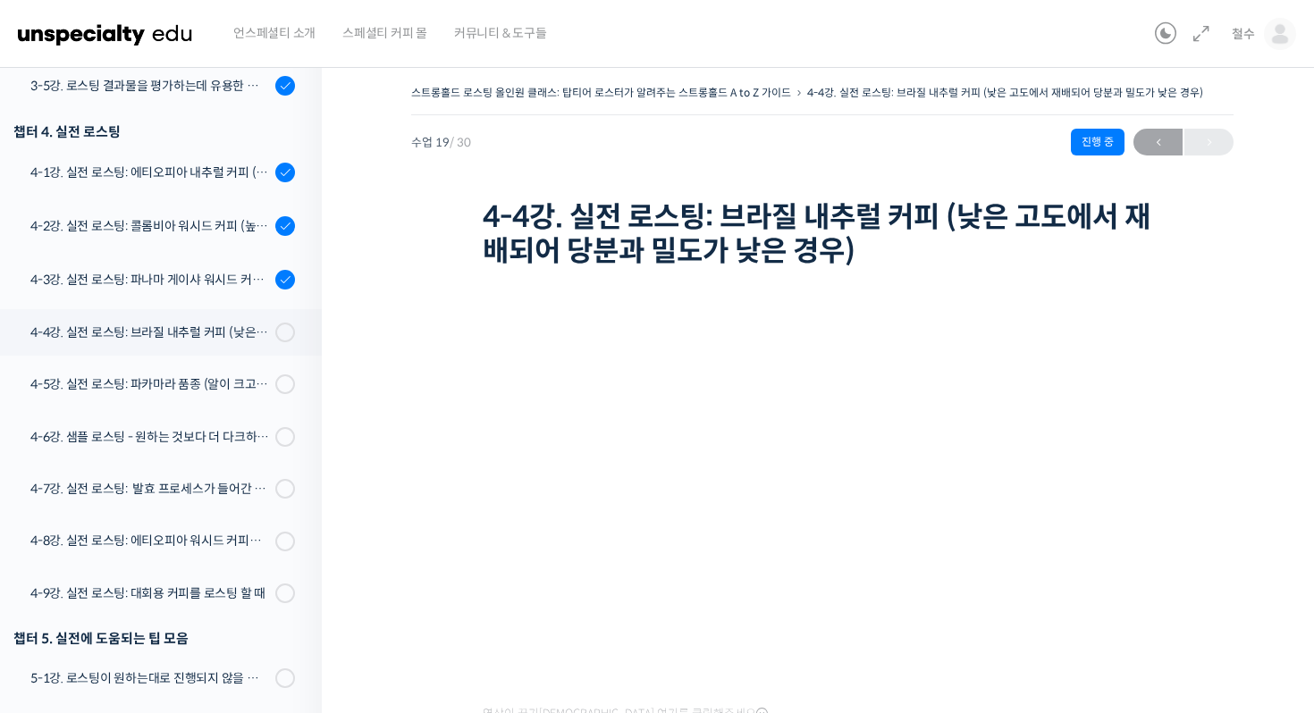
scroll to position [1114, 0]
click at [663, 223] on h1 "4-4강. 실전 로스팅: 브라질 내추럴 커피 (낮은 고도에서 재배되어 당분과 밀도가 낮은 경우)" at bounding box center [822, 234] width 679 height 69
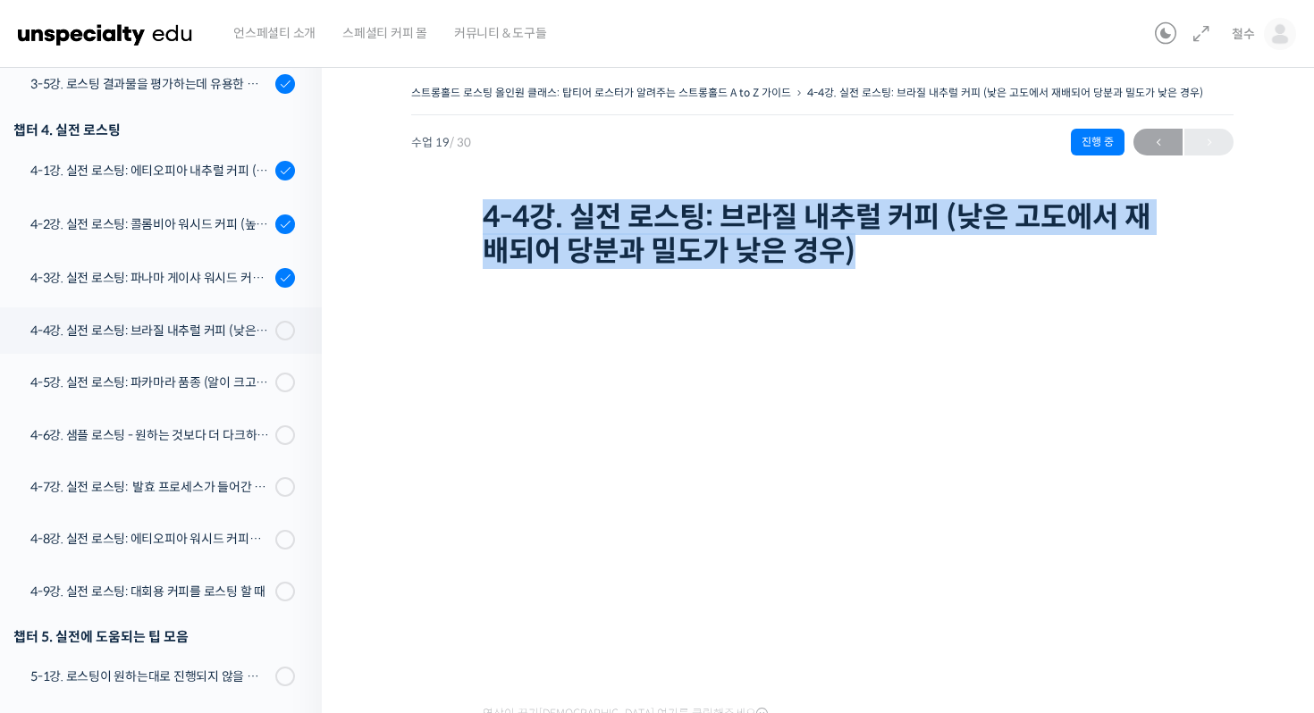
copy div "4-4강. 실전 로스팅: 브라질 내추럴 커피 (낮은 고도에서 재배되어 당분과 밀도가 낮은 경우)"
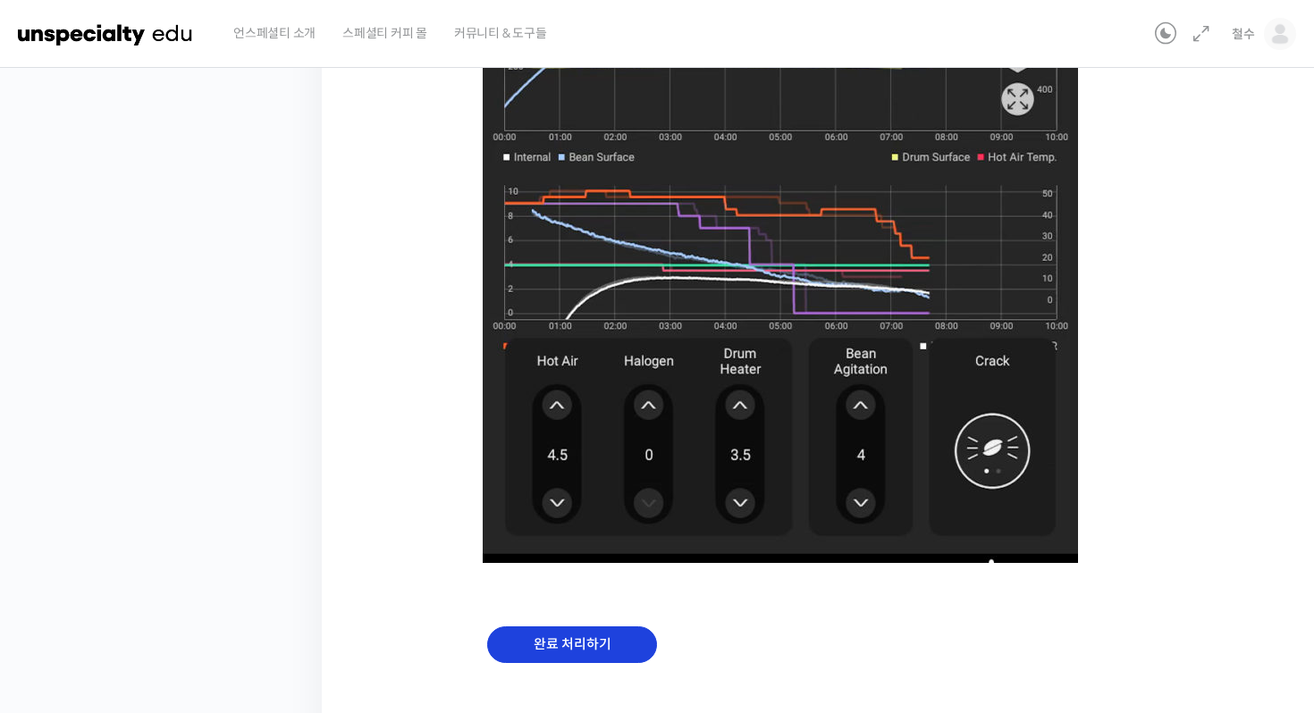
scroll to position [1135, 0]
click at [530, 650] on input "완료 처리하기" at bounding box center [572, 644] width 170 height 37
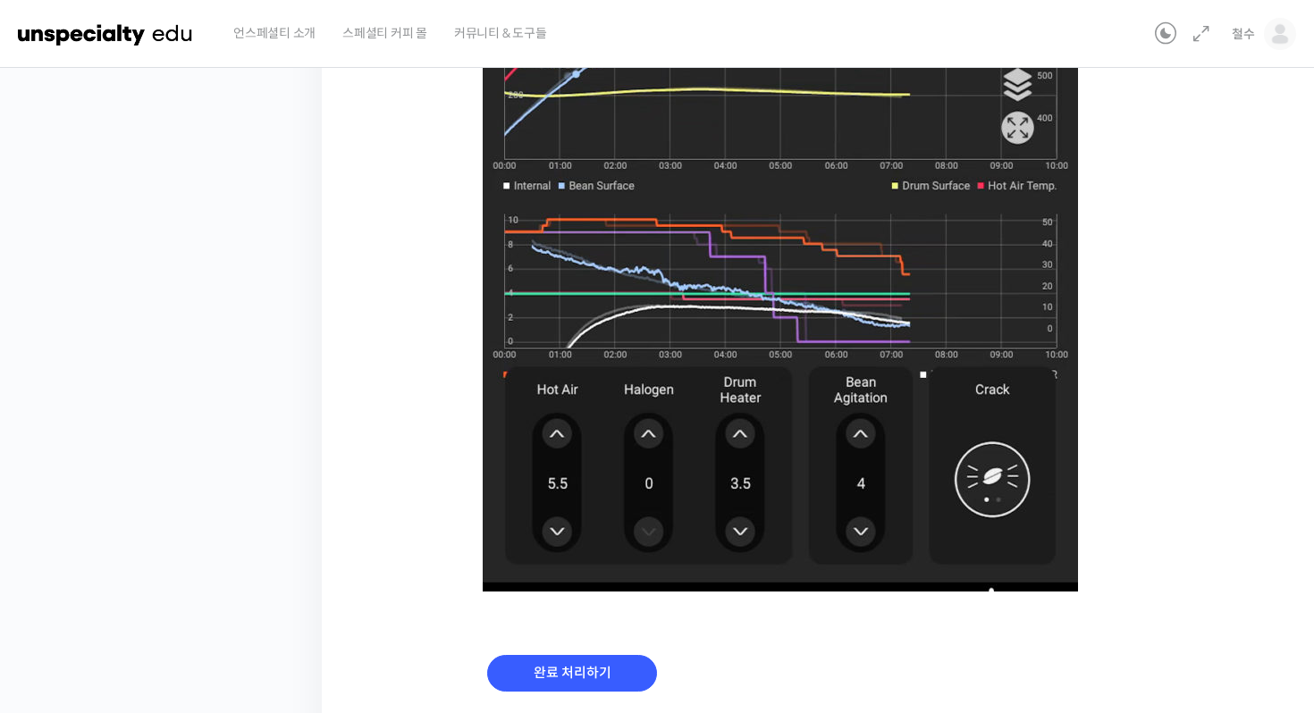
scroll to position [1106, 0]
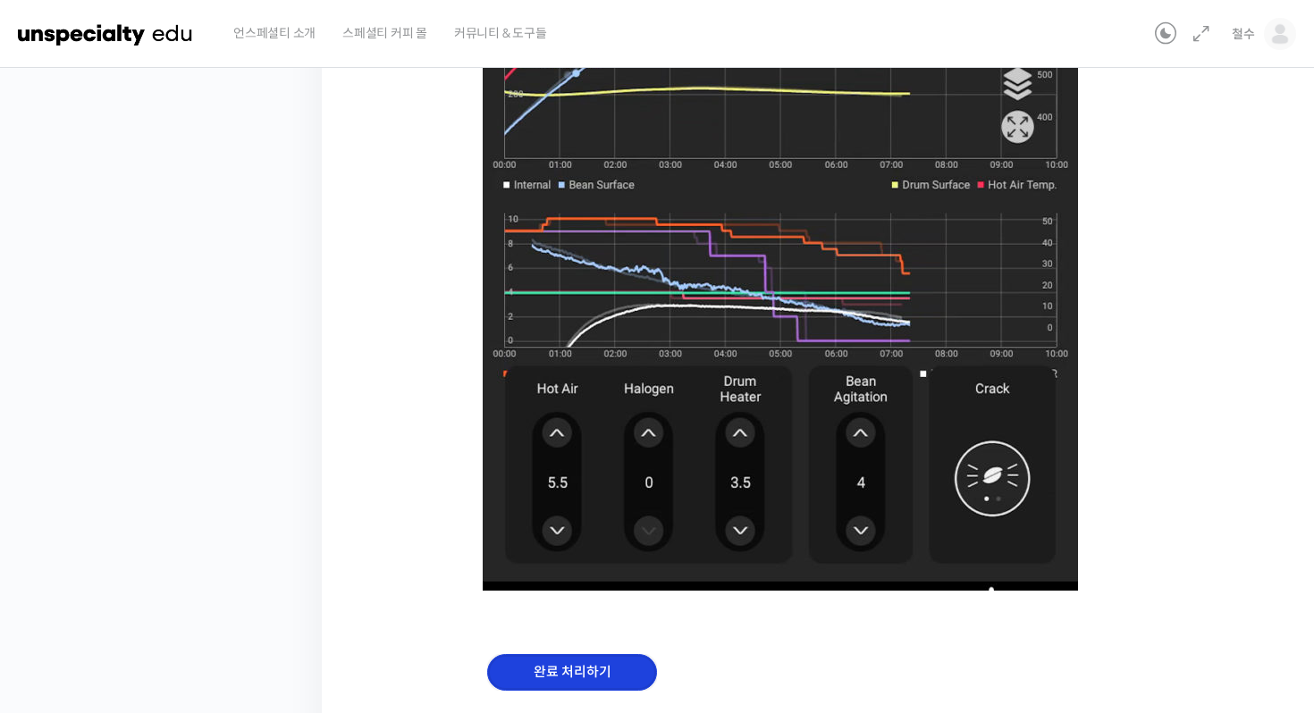
click at [591, 679] on input "완료 처리하기" at bounding box center [572, 672] width 170 height 37
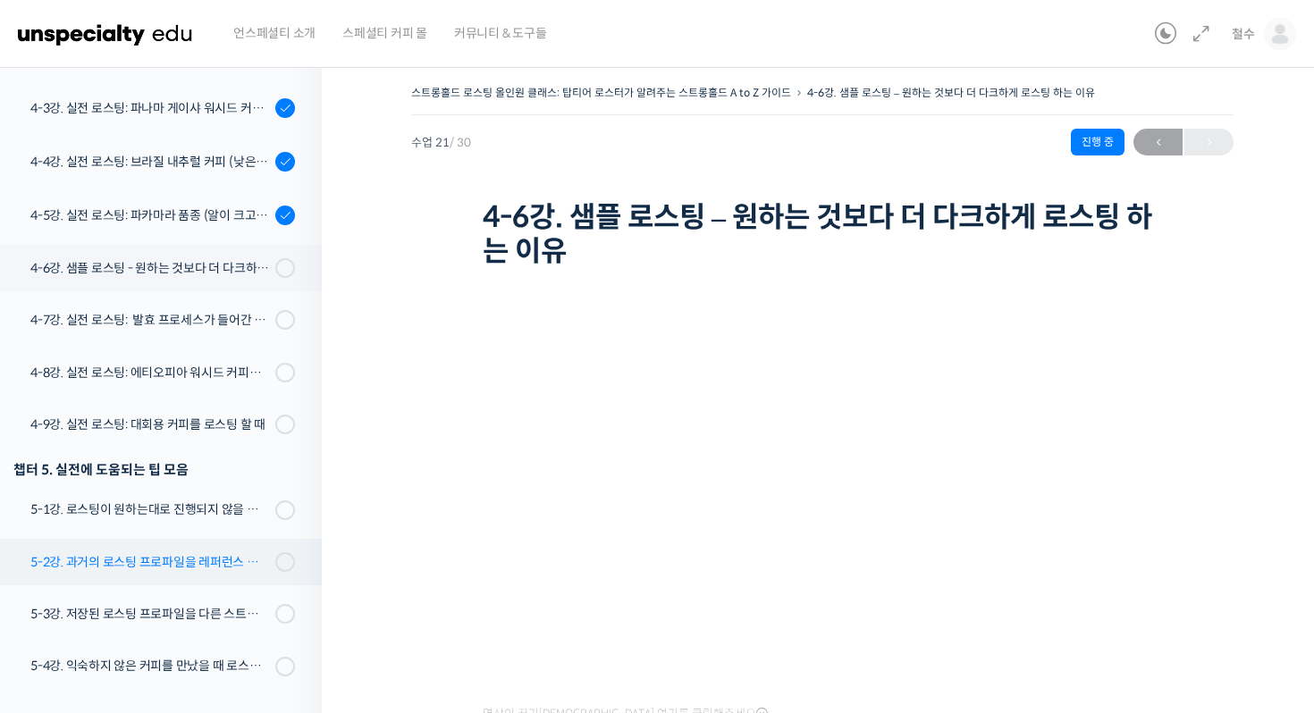
scroll to position [1194, 0]
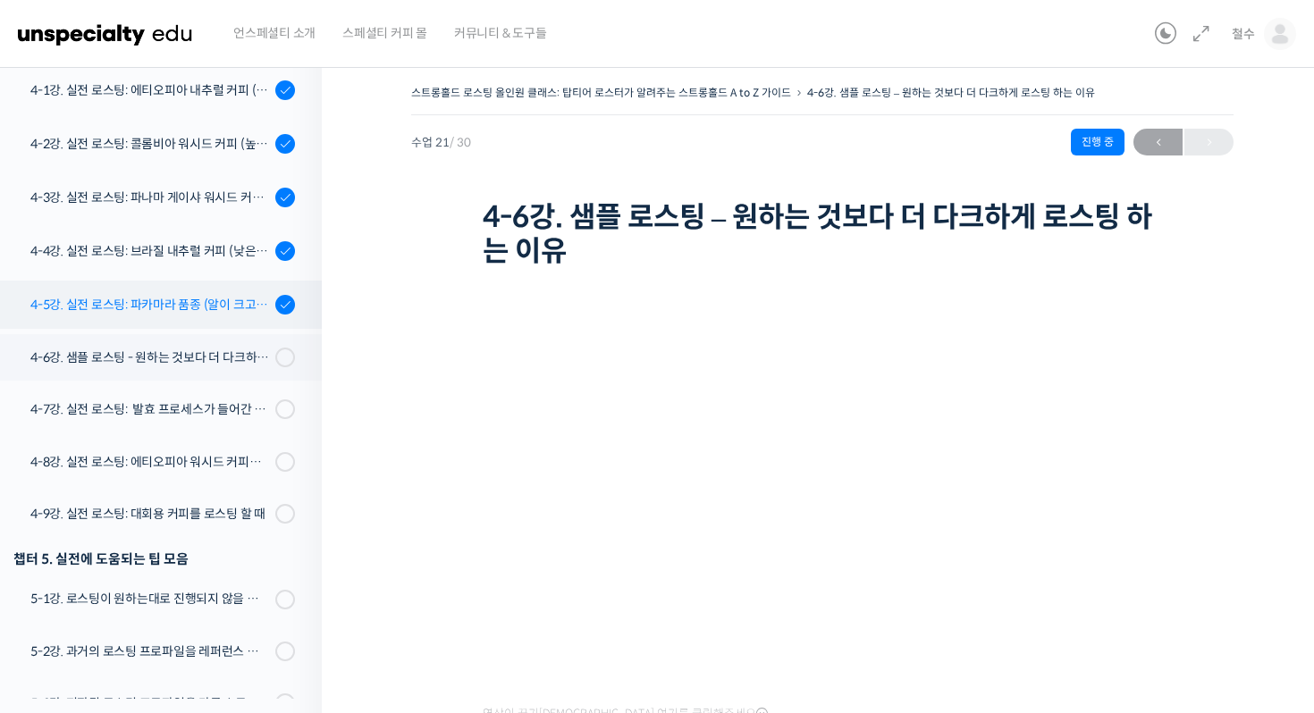
click at [198, 320] on link "4-5강. 실전 로스팅: 파카마라 품종 (알이 크고 산지에서 건조가 고르게 되기 힘든 경우)" at bounding box center [156, 305] width 331 height 48
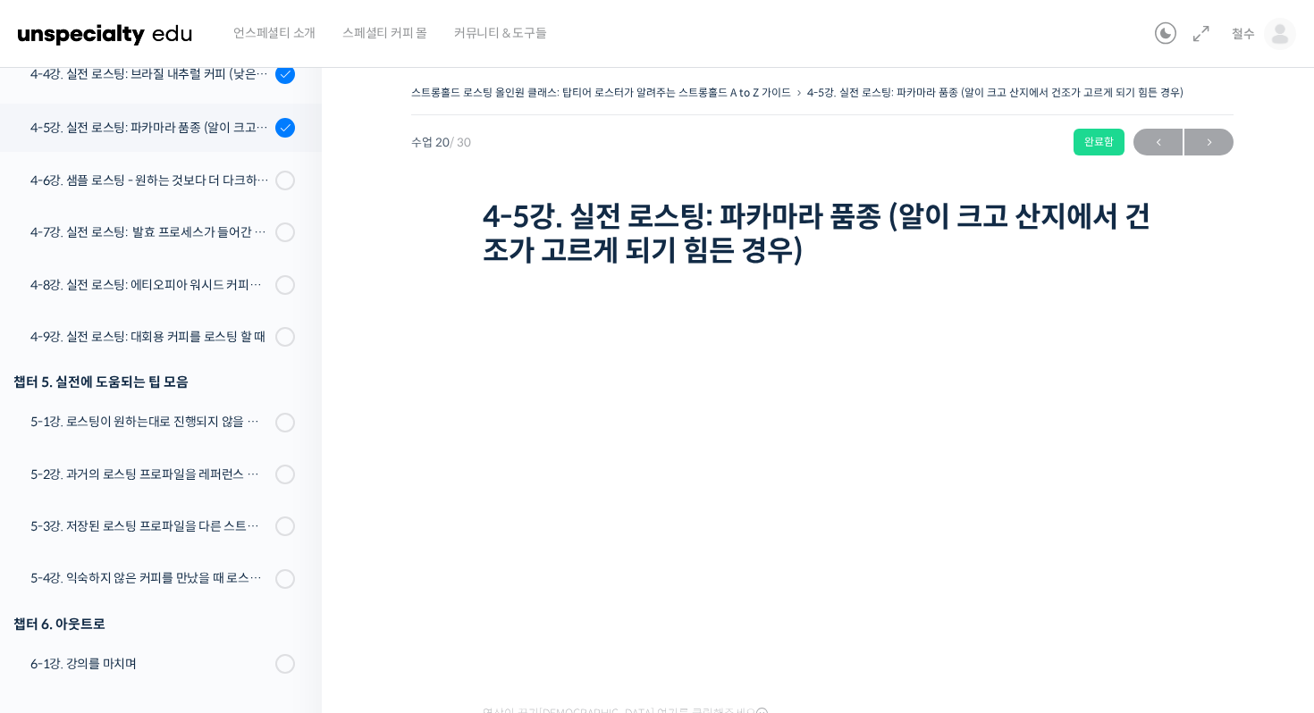
scroll to position [1406, 0]
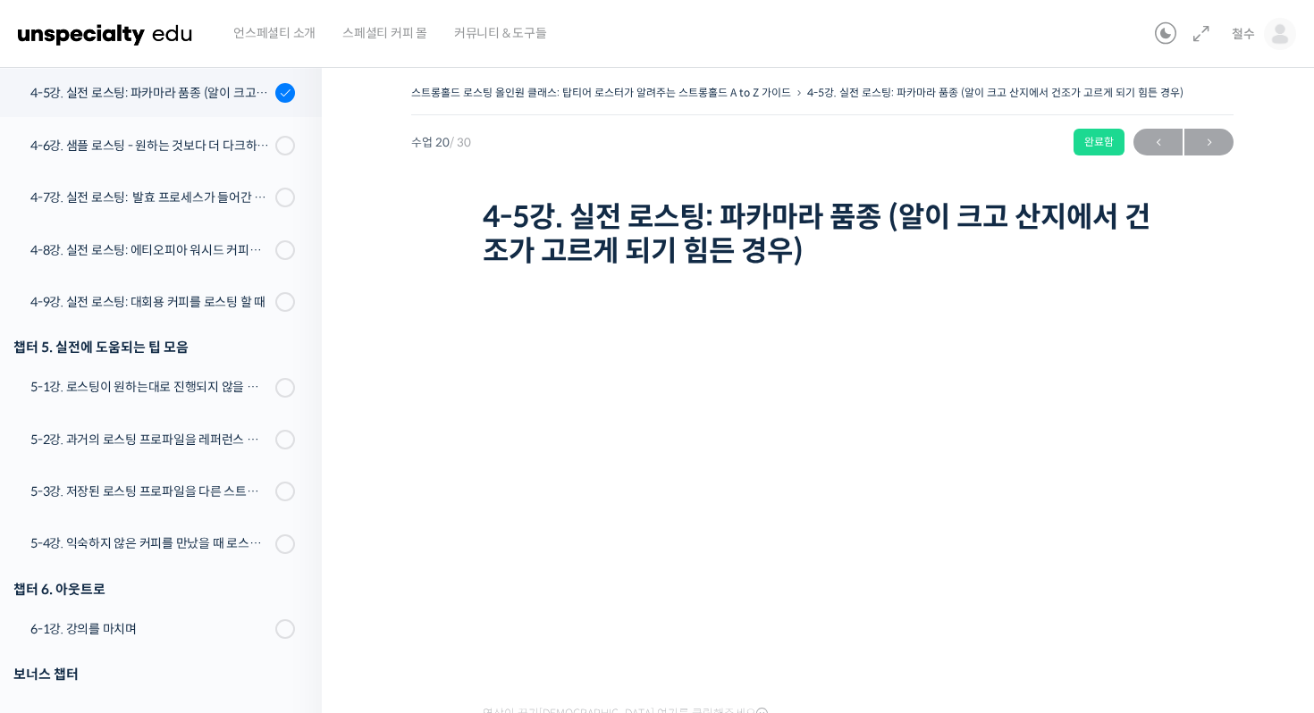
click at [537, 250] on h1 "4-5강. 실전 로스팅: 파카마라 품종 (알이 크고 산지에서 건조가 고르게 되기 힘든 경우)" at bounding box center [822, 234] width 679 height 69
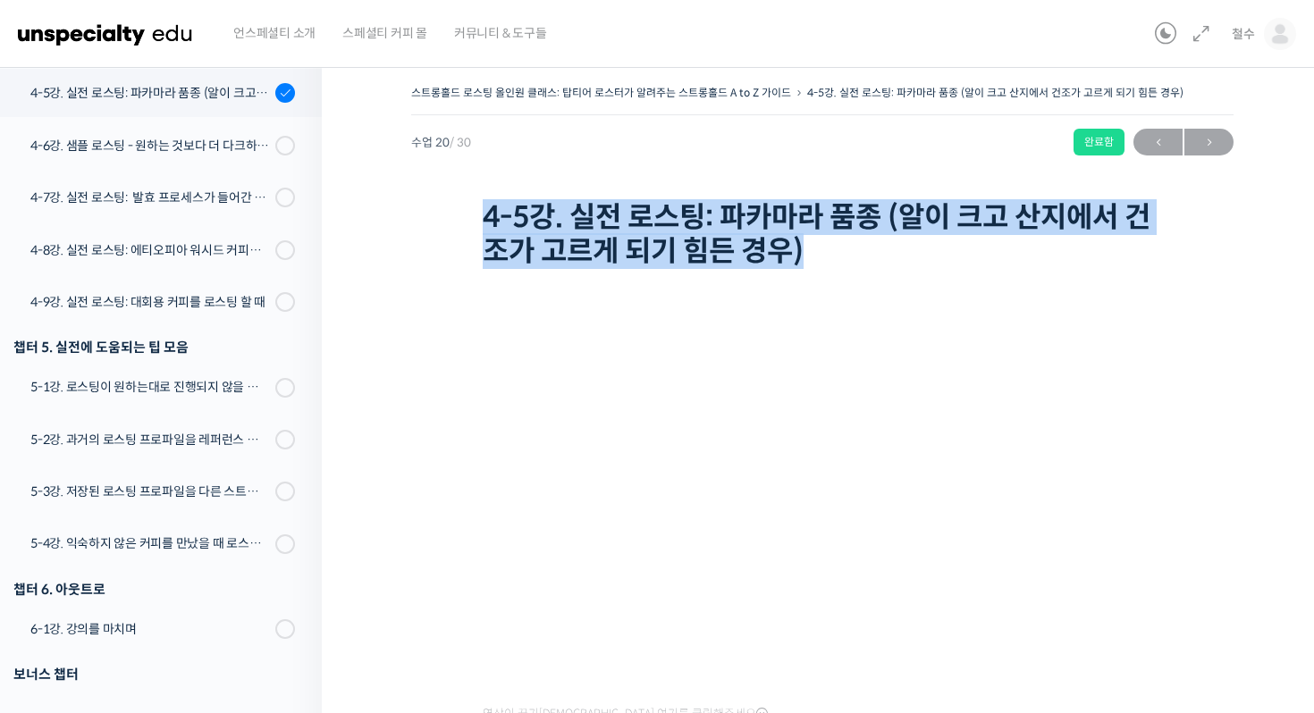
click at [537, 250] on h1 "4-5강. 실전 로스팅: 파카마라 품종 (알이 크고 산지에서 건조가 고르게 되기 힘든 경우)" at bounding box center [822, 234] width 679 height 69
copy div "4-5강. 실전 로스팅: 파카마라 품종 (알이 크고 산지에서 건조가 고르게 되기 힘든 경우)"
click at [223, 157] on link "4-6강. 샘플 로스팅 - 원하는 것보다 더 다크하게 로스팅 하는 이유" at bounding box center [156, 145] width 331 height 46
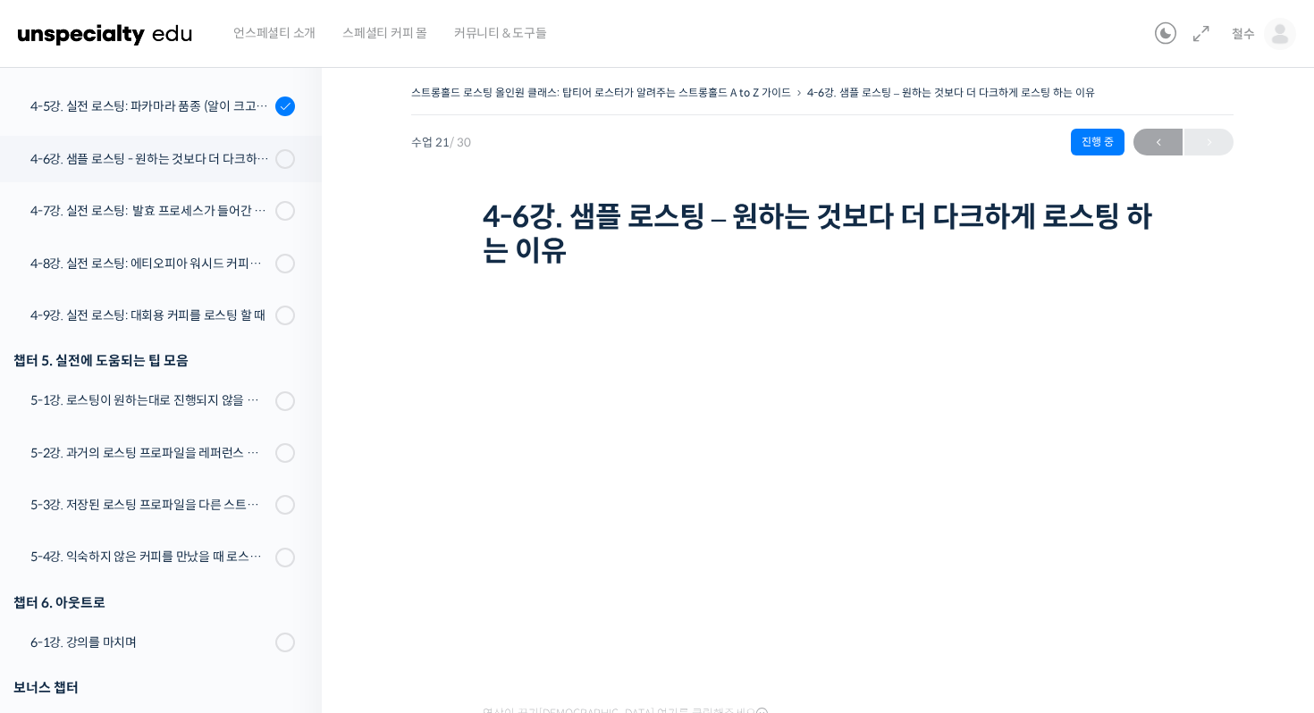
scroll to position [1459, 0]
